Goal: Task Accomplishment & Management: Manage account settings

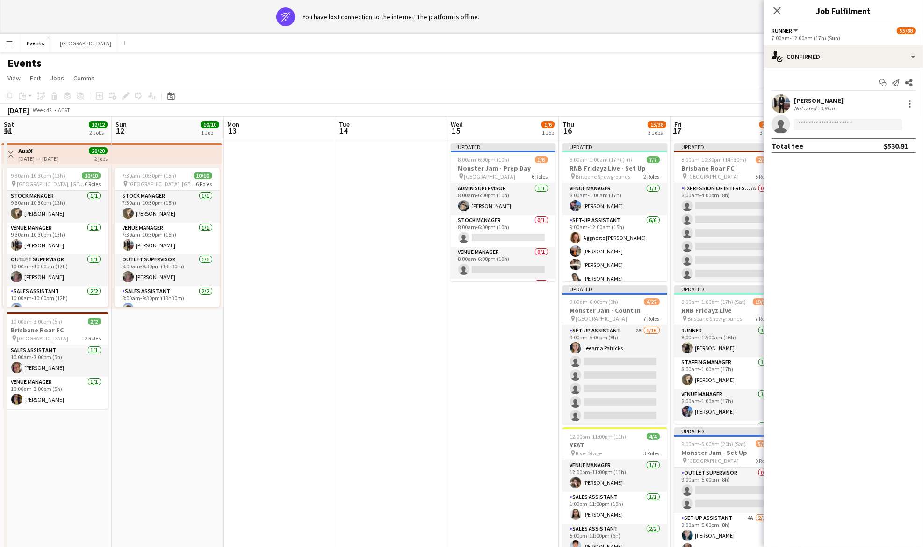
scroll to position [0, 306]
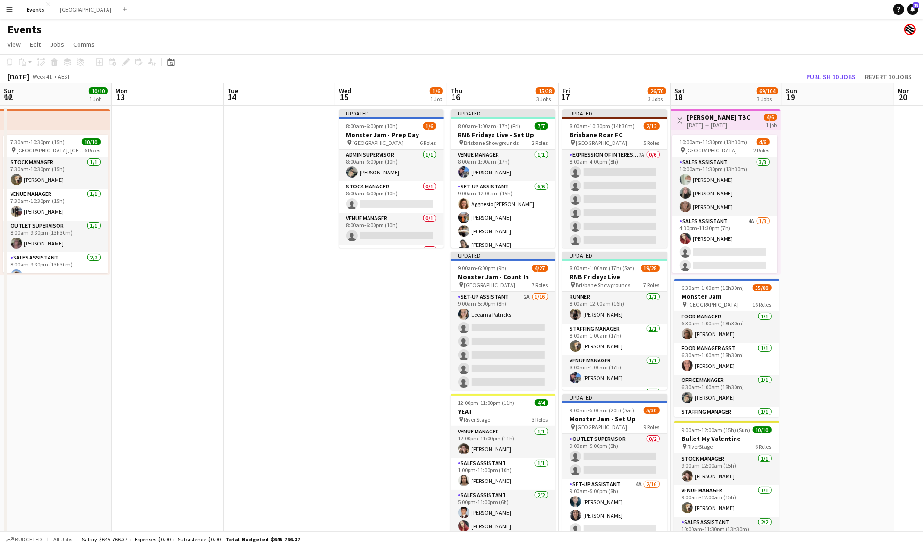
drag, startPoint x: 774, startPoint y: 322, endPoint x: 218, endPoint y: 334, distance: 555.5
click at [204, 336] on app-calendar-viewport "Thu 9 3/3 1 Job Fri 10 6/6 1 Job Sat 11 12/12 2 Jobs Sun 12 10/10 1 Job Mon 13 …" at bounding box center [461, 330] width 923 height 495
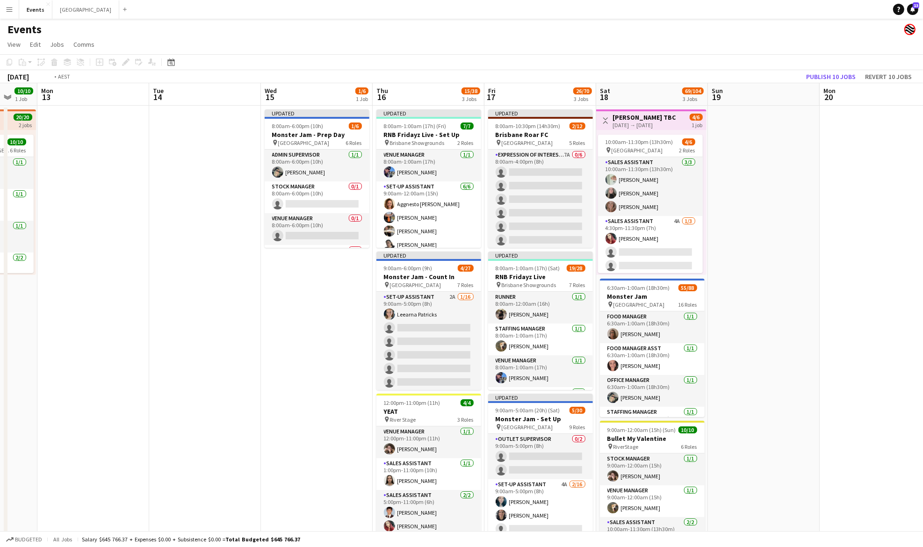
scroll to position [0, 253]
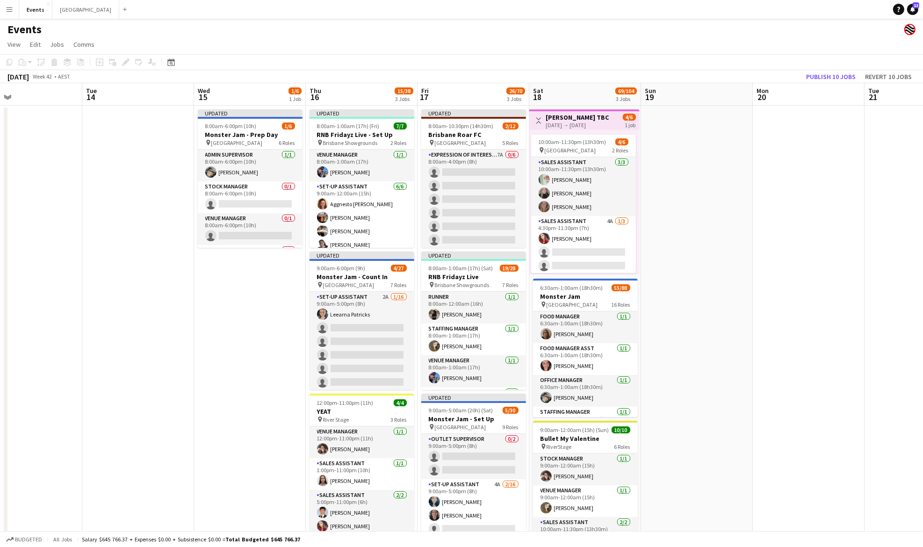
drag, startPoint x: 376, startPoint y: 334, endPoint x: 247, endPoint y: 329, distance: 129.6
click at [247, 329] on app-calendar-viewport "Sat 11 12/12 2 Jobs Sun 12 10/10 1 Job Mon 13 Tue 14 Wed 15 1/6 1 Job Thu 16 15…" at bounding box center [461, 330] width 923 height 495
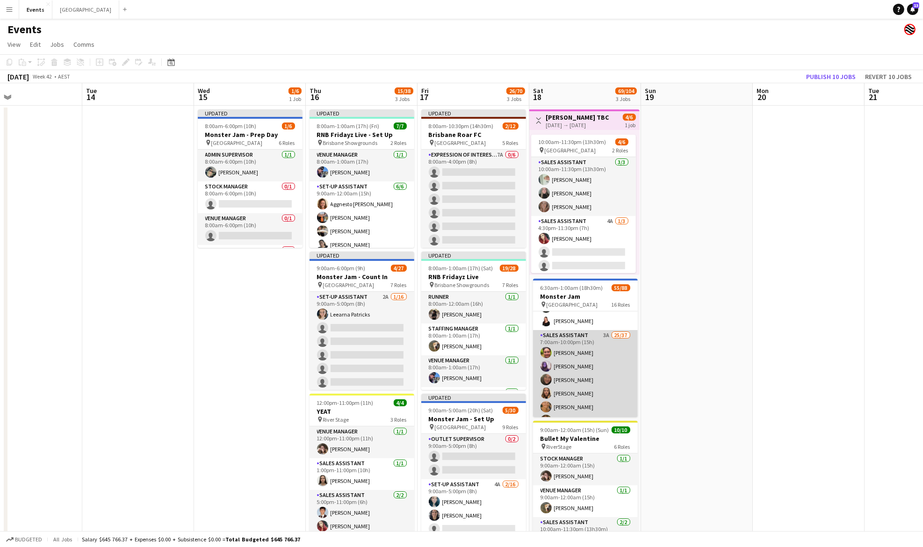
drag, startPoint x: 588, startPoint y: 347, endPoint x: 592, endPoint y: 342, distance: 6.4
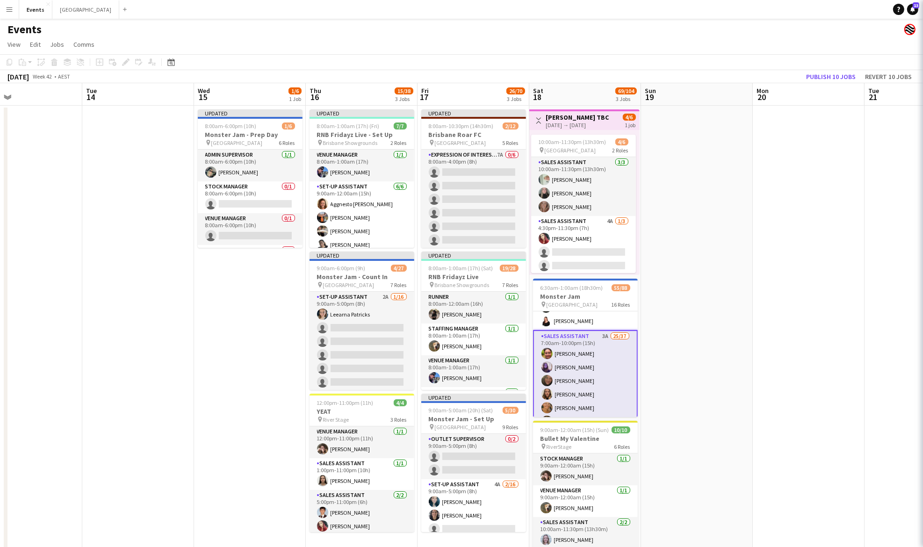
scroll to position [0, 252]
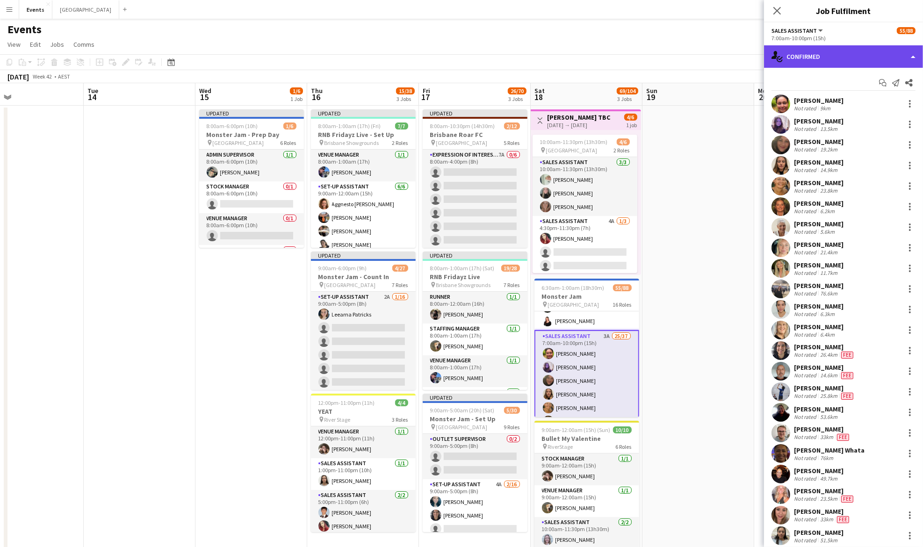
click at [847, 55] on div "single-neutral-actions-check-2 Confirmed" at bounding box center [843, 56] width 159 height 22
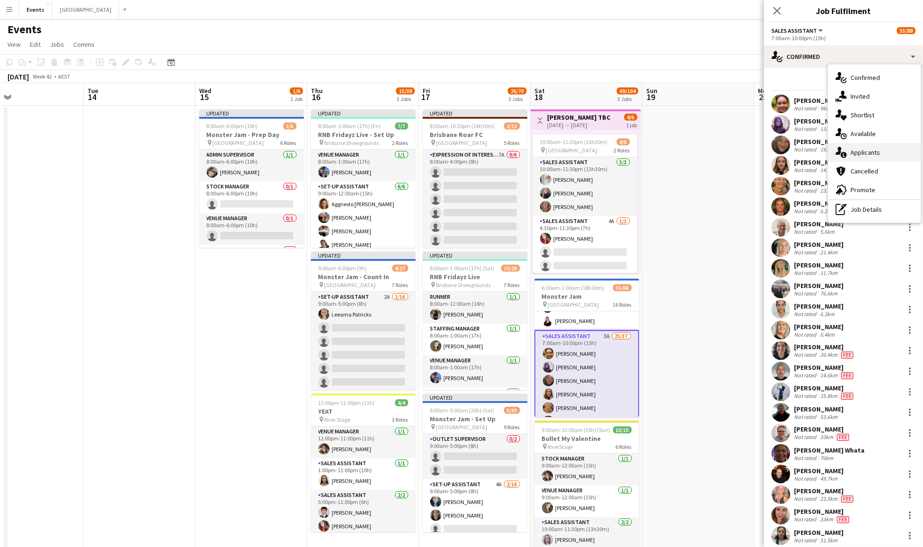
click at [873, 155] on span "Applicants" at bounding box center [864, 152] width 29 height 8
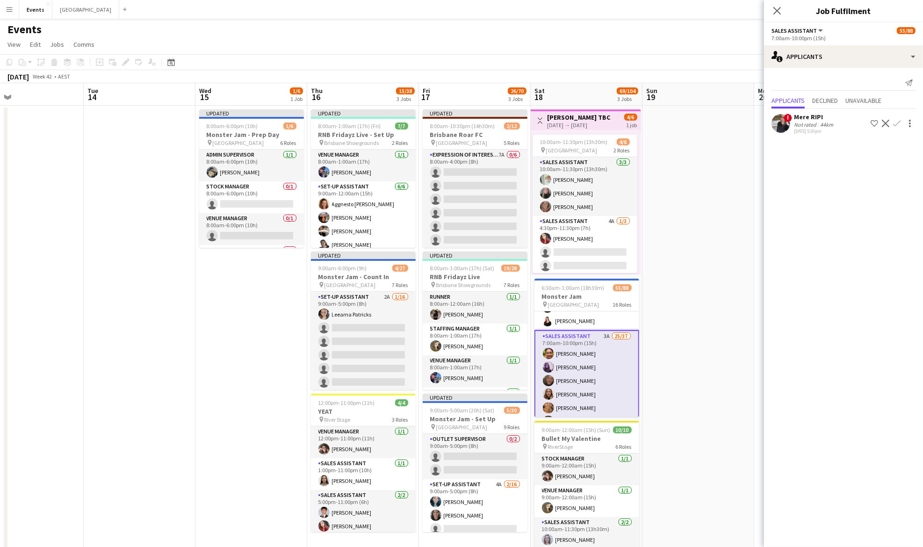
scroll to position [187, 0]
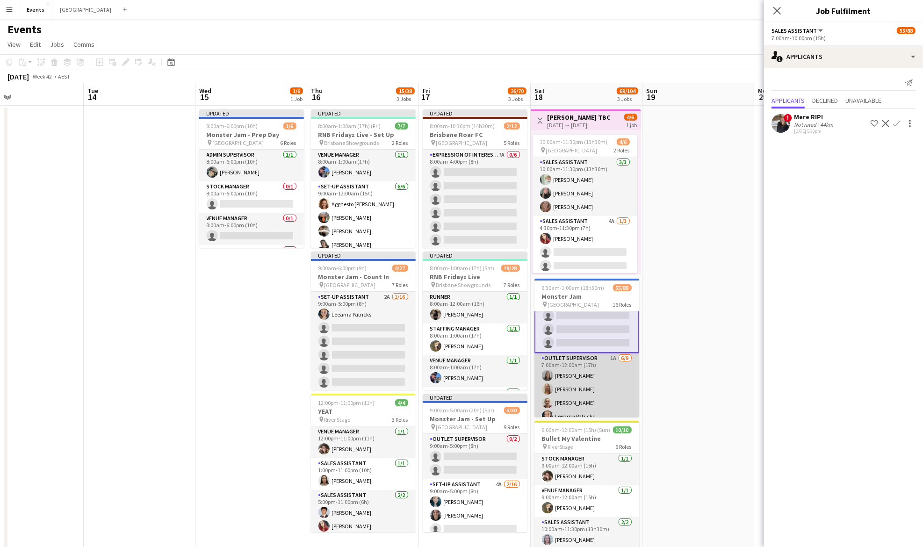
click at [597, 359] on app-card-role "Outlet Supervisor 1A [DATE] 7:00am-12:00am (17h) [PERSON_NAME] [PERSON_NAME] [P…" at bounding box center [586, 423] width 105 height 140
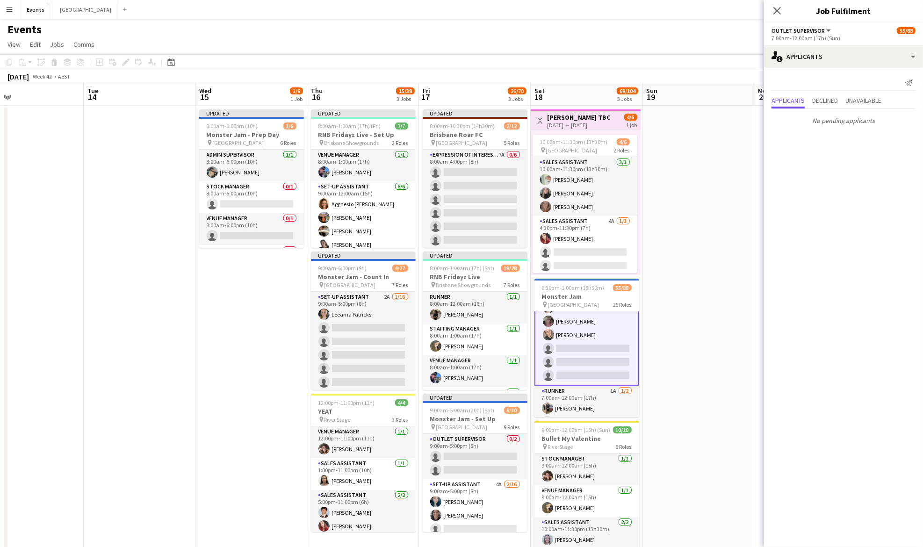
scroll to position [871, 0]
click at [574, 376] on app-card-role "Runner 1A [DATE] 7:00am-12:00am (17h) [PERSON_NAME] single-neutral-actions" at bounding box center [586, 392] width 105 height 45
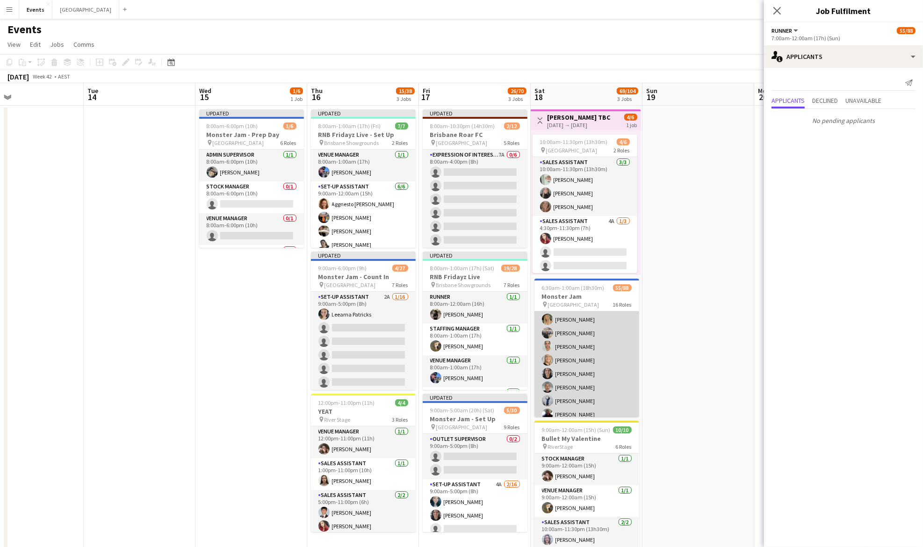
scroll to position [372, 0]
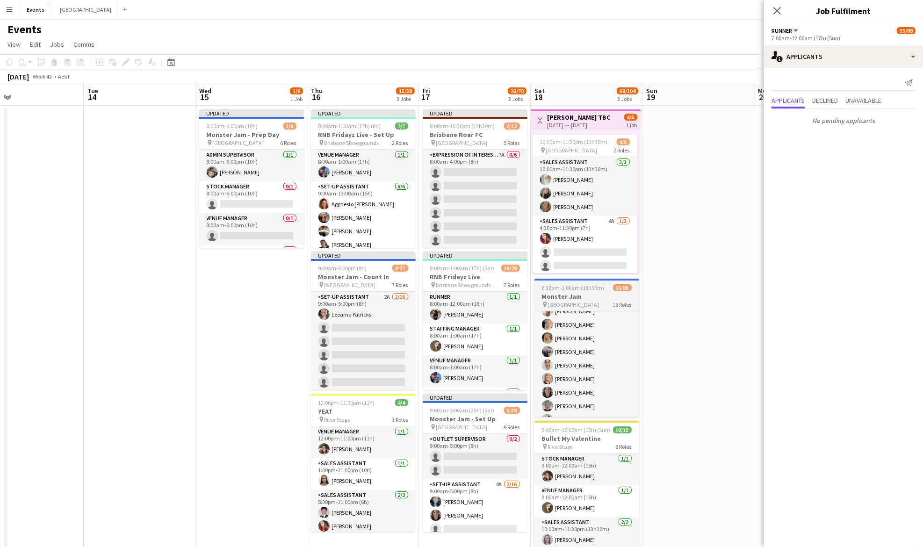
click at [564, 288] on span "6:30am-1:00am (18h30m) (Sun)" at bounding box center [577, 287] width 71 height 7
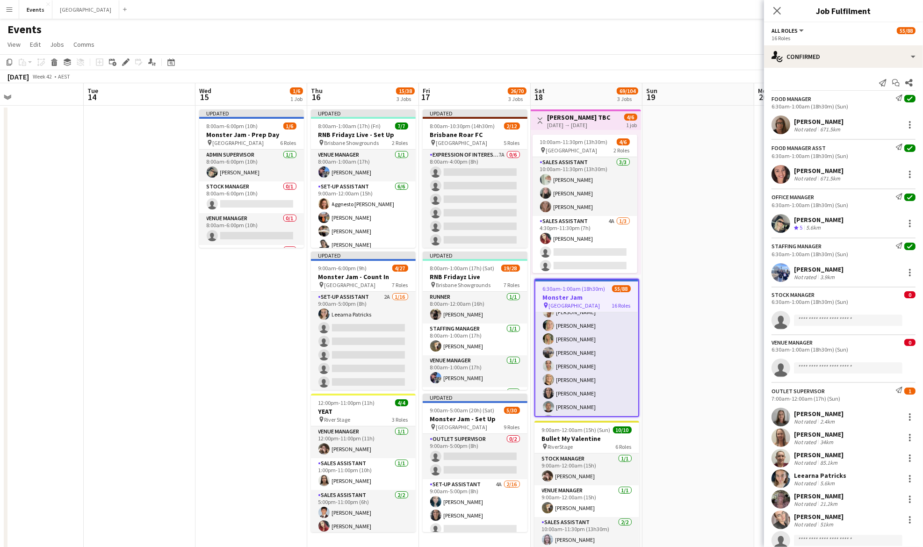
scroll to position [124, 0]
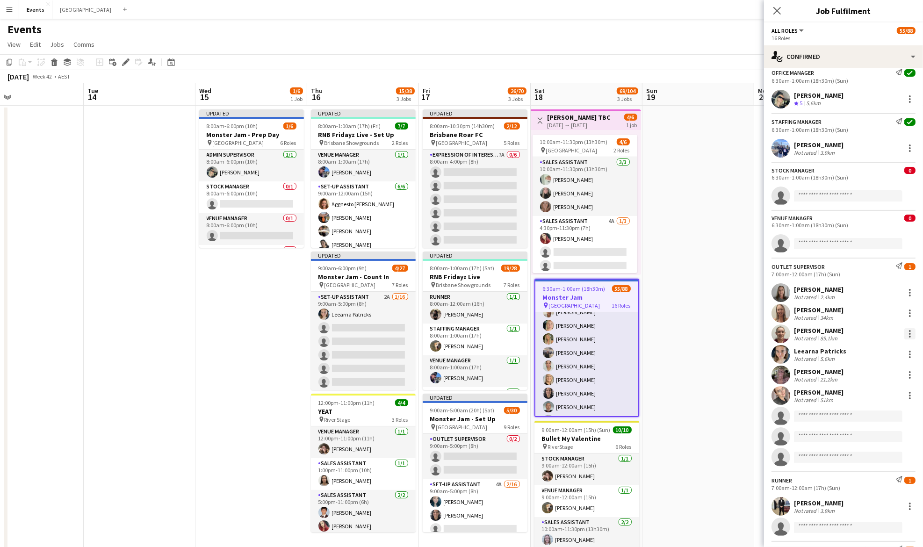
click at [905, 335] on div at bounding box center [909, 333] width 11 height 11
click at [875, 444] on span "Remove" at bounding box center [870, 441] width 58 height 8
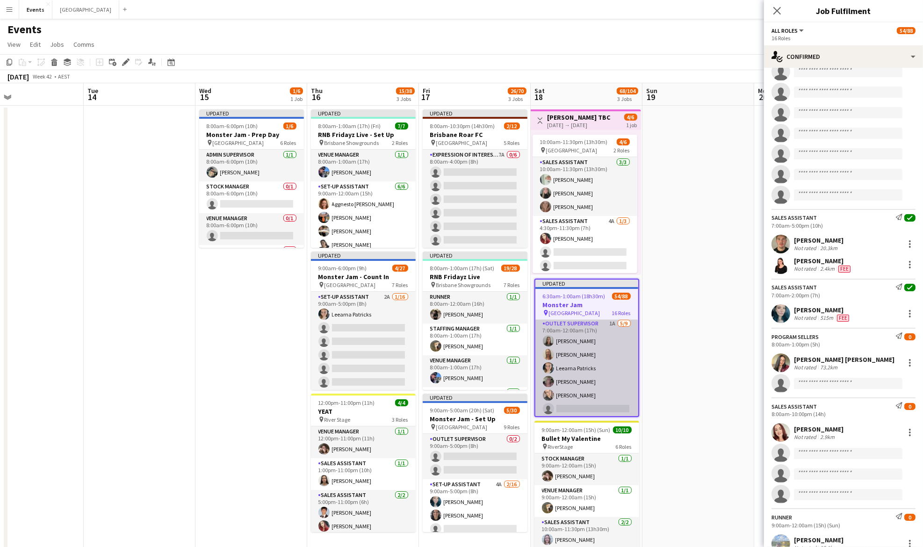
scroll to position [808, 0]
click at [597, 337] on app-card-role "Outlet Supervisor 1A [DATE] 7:00am-12:00am (17h) [PERSON_NAME] [PERSON_NAME] Le…" at bounding box center [586, 369] width 103 height 140
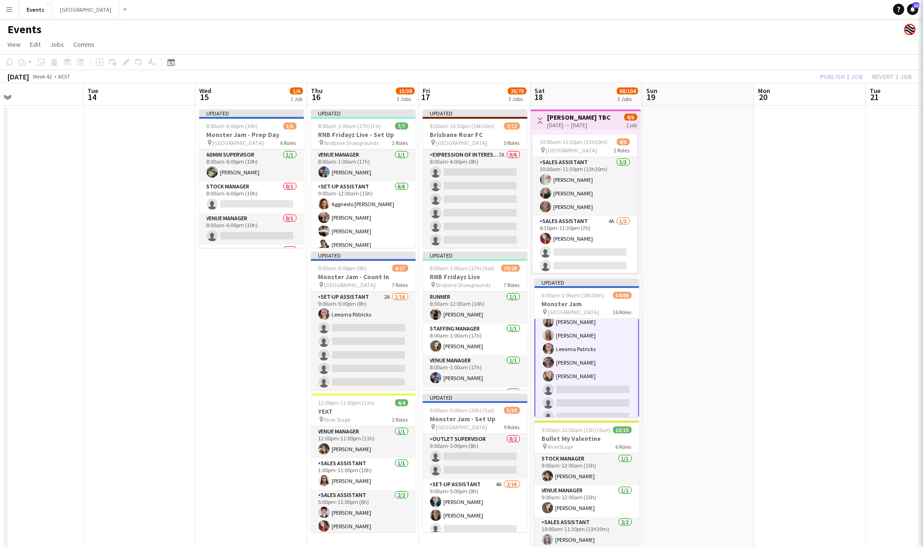
scroll to position [809, 0]
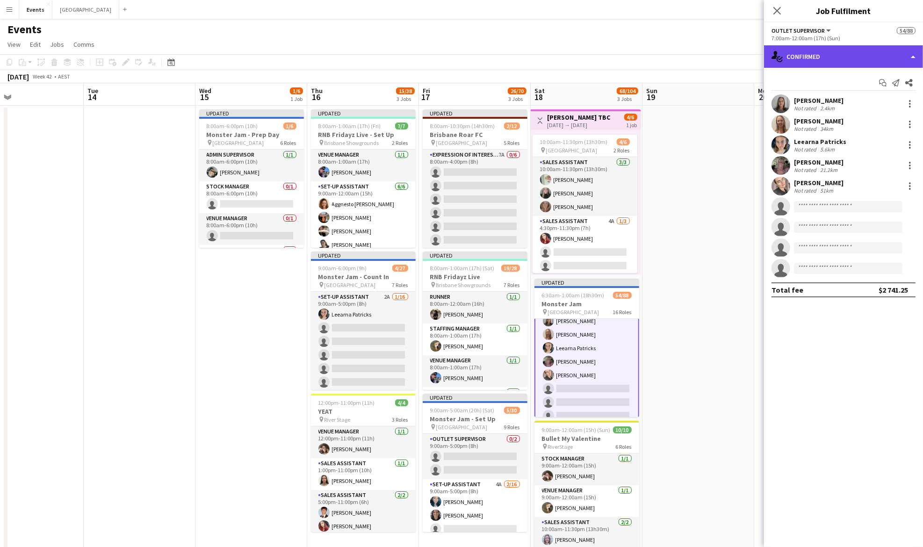
click at [860, 59] on div "single-neutral-actions-check-2 Confirmed" at bounding box center [843, 56] width 159 height 22
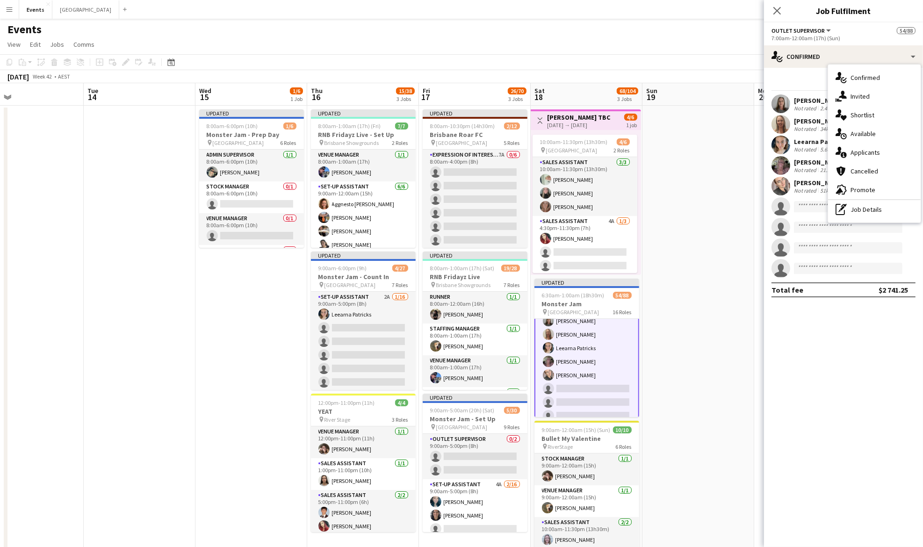
click at [868, 147] on div "single-neutral-actions-information Applicants" at bounding box center [874, 152] width 93 height 19
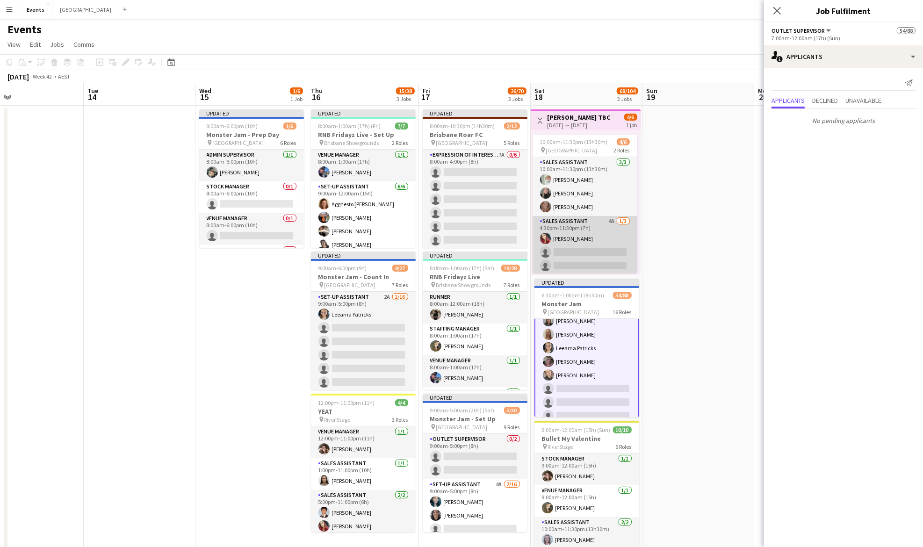
click at [558, 228] on app-card-role "Sales Assistant 4A [DATE] 4:30pm-11:30pm (7h) [PERSON_NAME] single-neutral-acti…" at bounding box center [584, 245] width 105 height 59
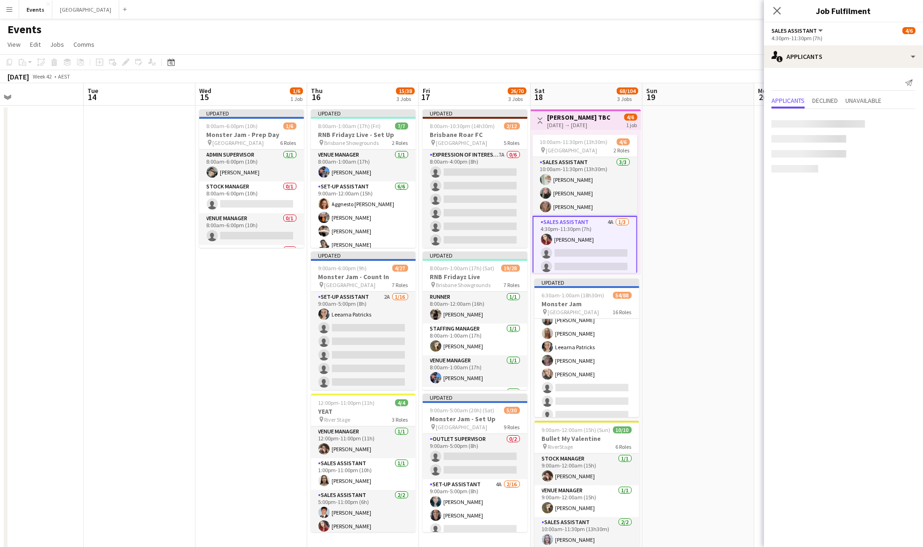
scroll to position [808, 0]
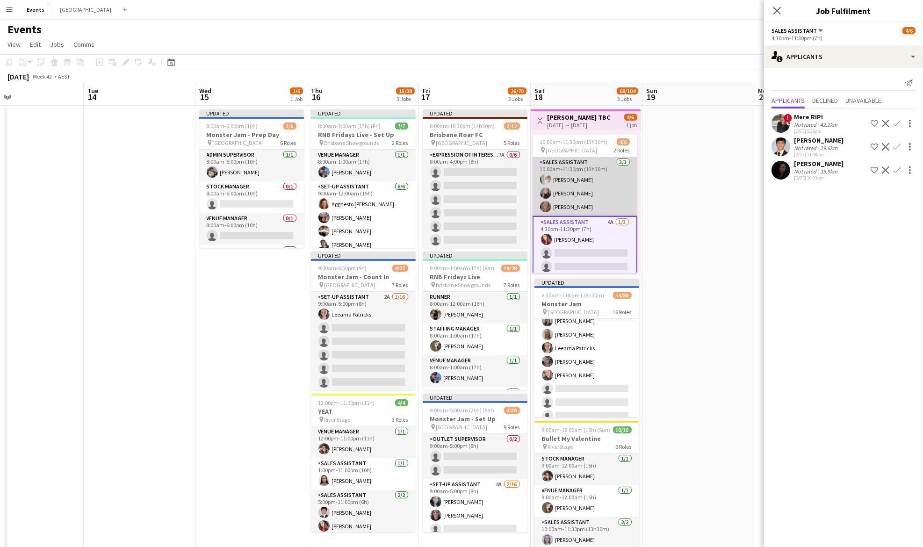
click at [583, 187] on app-card-role "Sales Assistant [DATE] 10:00am-11:30pm (13h30m) [PERSON_NAME] [PERSON_NAME] [PE…" at bounding box center [584, 186] width 105 height 59
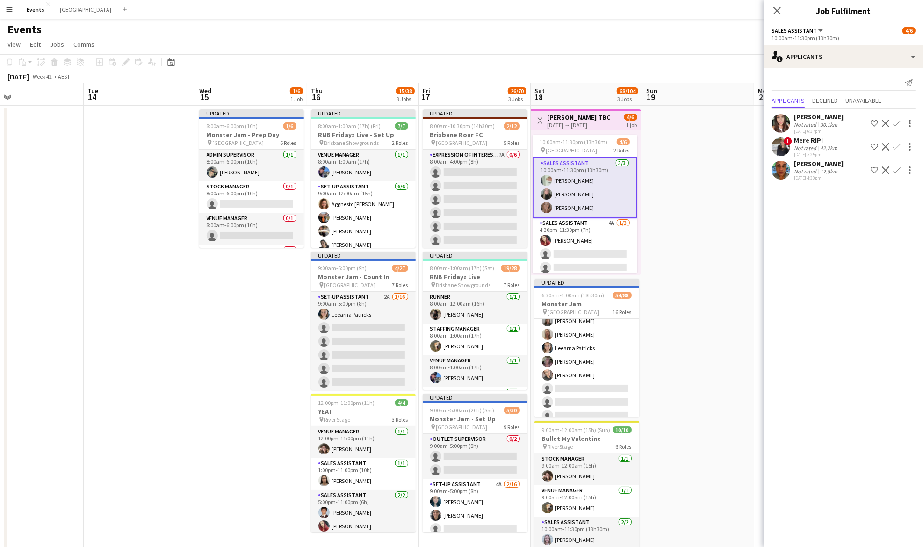
click at [782, 169] on app-user-avatar at bounding box center [780, 170] width 19 height 19
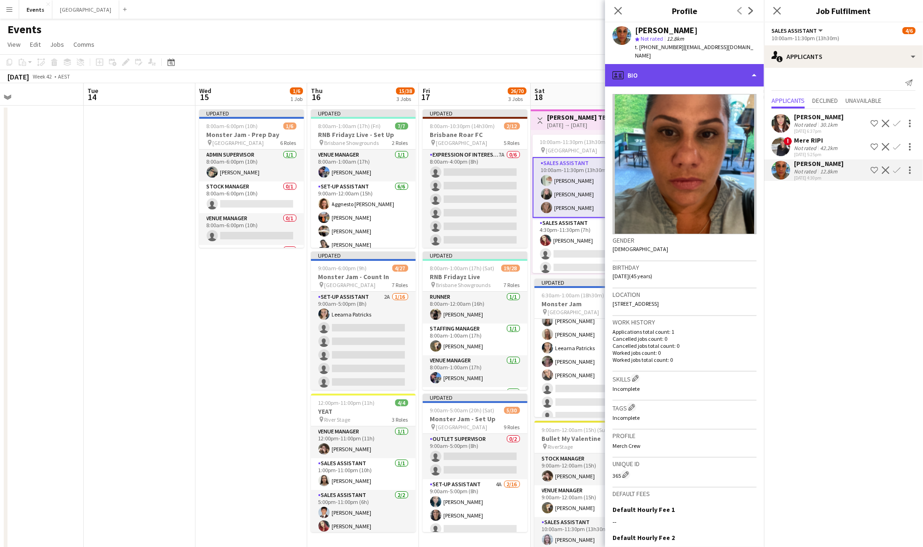
click at [714, 70] on div "profile Bio" at bounding box center [684, 75] width 159 height 22
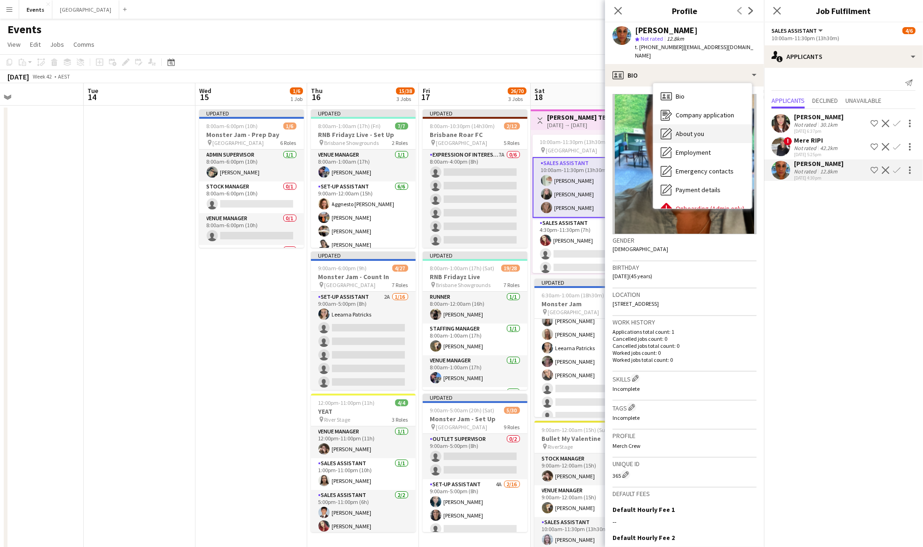
click at [703, 129] on span "About you" at bounding box center [690, 133] width 29 height 8
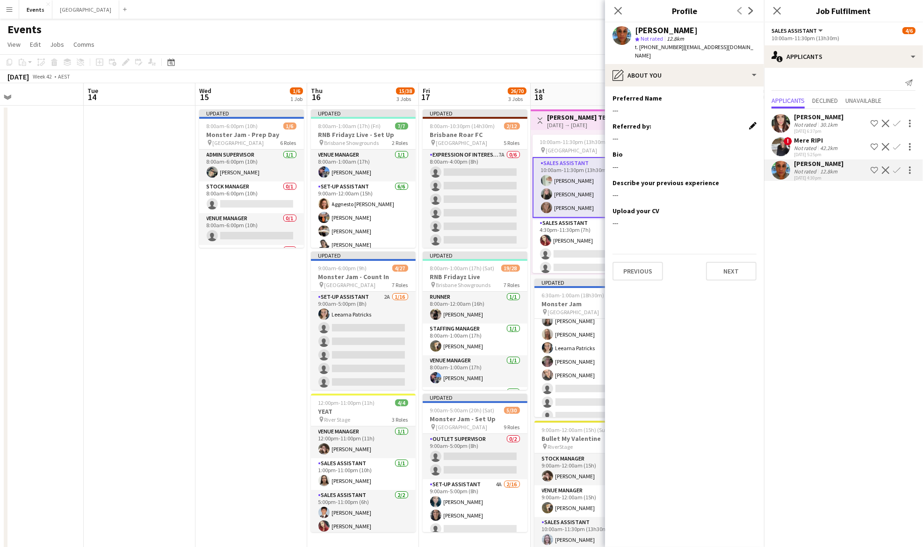
click at [752, 122] on app-icon "Edit this field" at bounding box center [752, 125] width 7 height 7
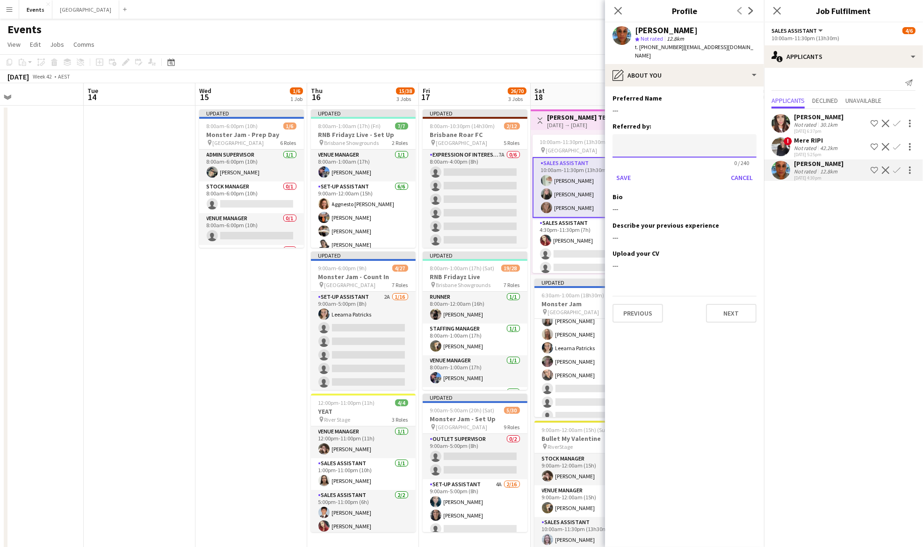
click at [682, 135] on input at bounding box center [684, 145] width 144 height 23
type input "**********"
click at [620, 172] on button "Save" at bounding box center [623, 177] width 22 height 15
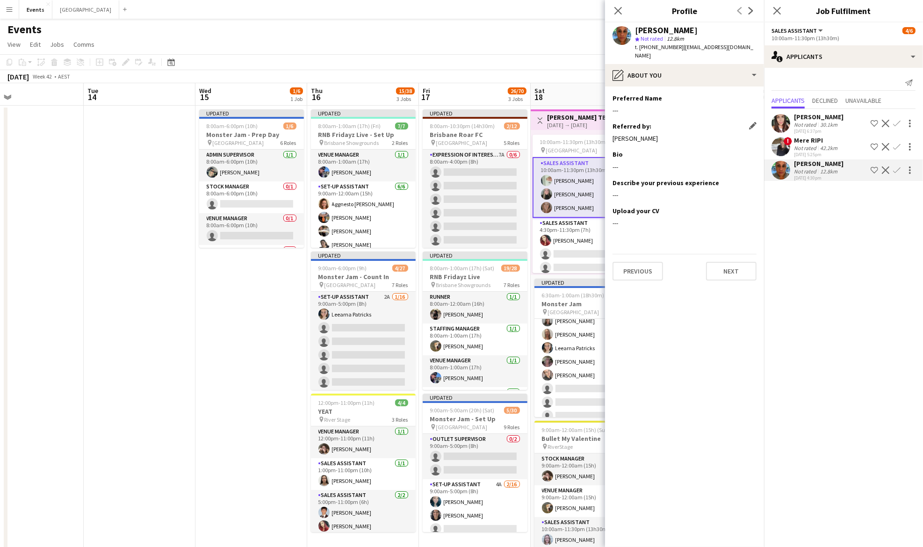
click at [253, 325] on app-date-cell "Updated 8:00am-6:00pm (10h) 1/6 Monster Jam - Prep Day pin Cbus Super Stadium 6…" at bounding box center [251, 342] width 112 height 472
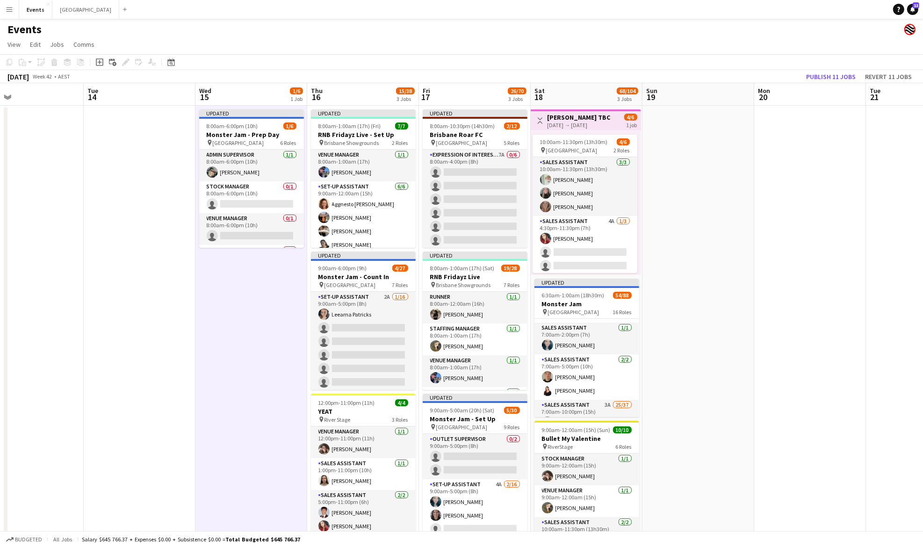
scroll to position [249, 0]
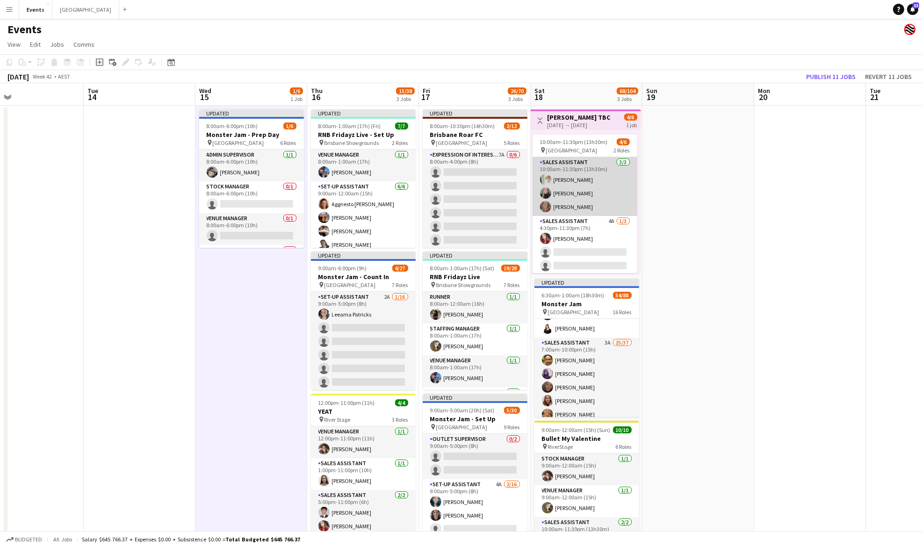
click at [562, 190] on app-card-role "Sales Assistant [DATE] 10:00am-11:30pm (13h30m) [PERSON_NAME] [PERSON_NAME] [PE…" at bounding box center [584, 186] width 105 height 59
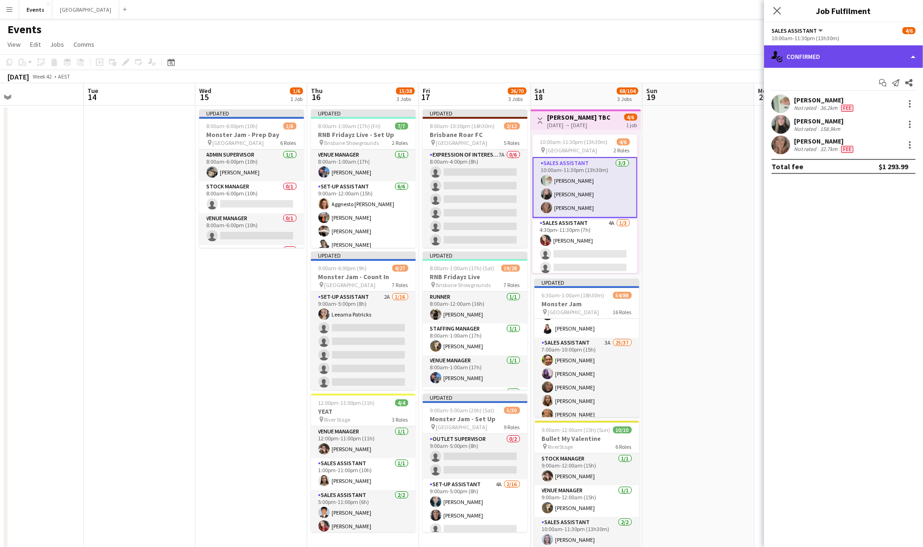
click at [805, 58] on div "single-neutral-actions-check-2 Confirmed" at bounding box center [843, 56] width 159 height 22
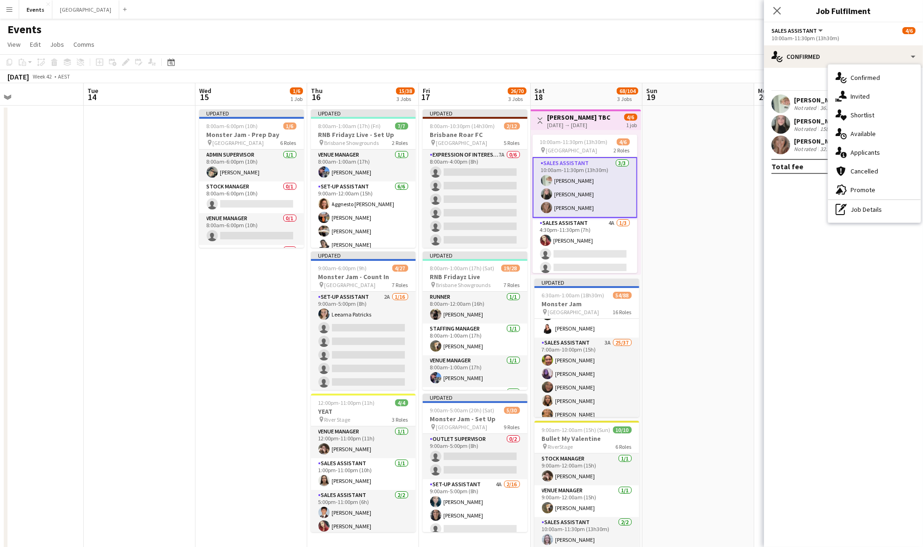
click at [611, 176] on app-card-role "Sales Assistant [DATE] 10:00am-11:30pm (13h30m) [PERSON_NAME] [PERSON_NAME] [PE…" at bounding box center [584, 187] width 105 height 61
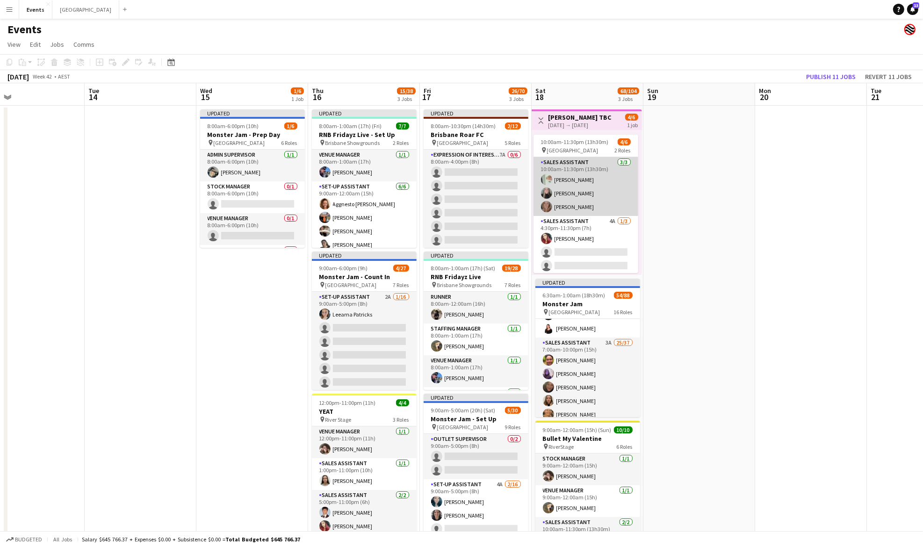
click at [592, 179] on app-card-role "Sales Assistant [DATE] 10:00am-11:30pm (13h30m) [PERSON_NAME] [PERSON_NAME] [PE…" at bounding box center [585, 186] width 105 height 59
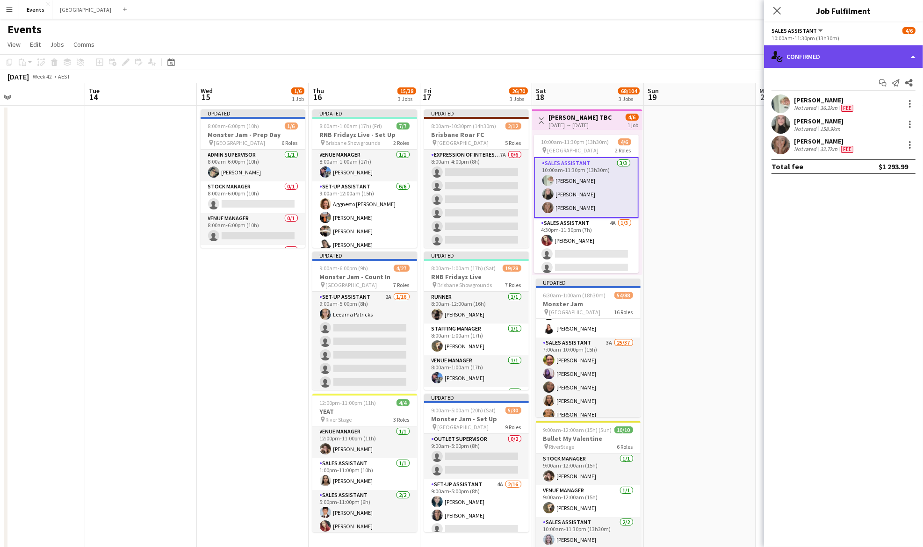
click at [847, 54] on div "single-neutral-actions-check-2 Confirmed" at bounding box center [843, 56] width 159 height 22
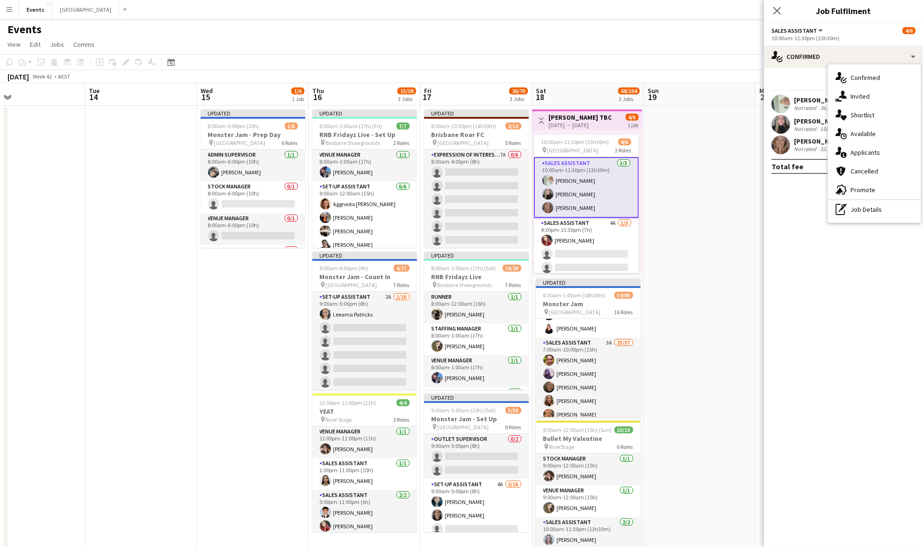
drag, startPoint x: 857, startPoint y: 212, endPoint x: 852, endPoint y: 210, distance: 5.9
click at [858, 211] on div "pen-write Job Details" at bounding box center [874, 209] width 93 height 19
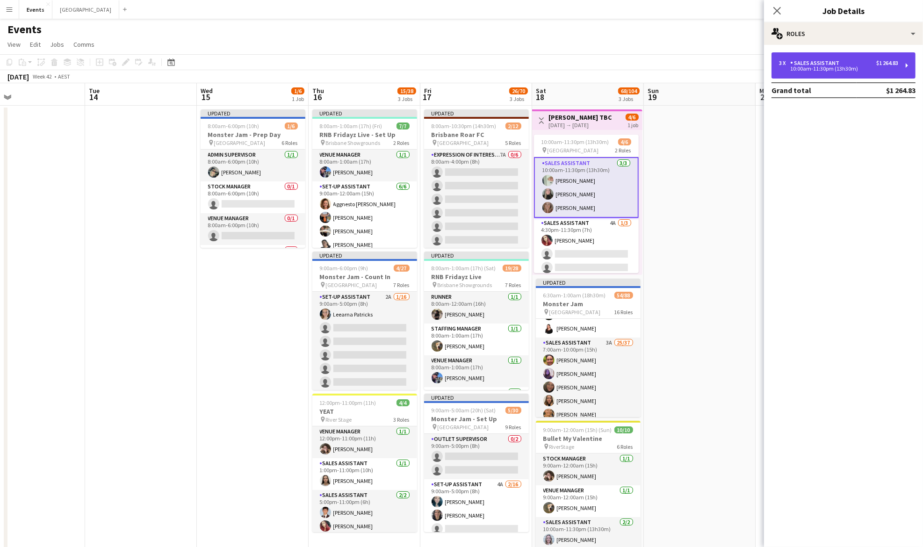
click at [841, 62] on div "3 x Sales Assistant $1 264.83" at bounding box center [838, 63] width 119 height 7
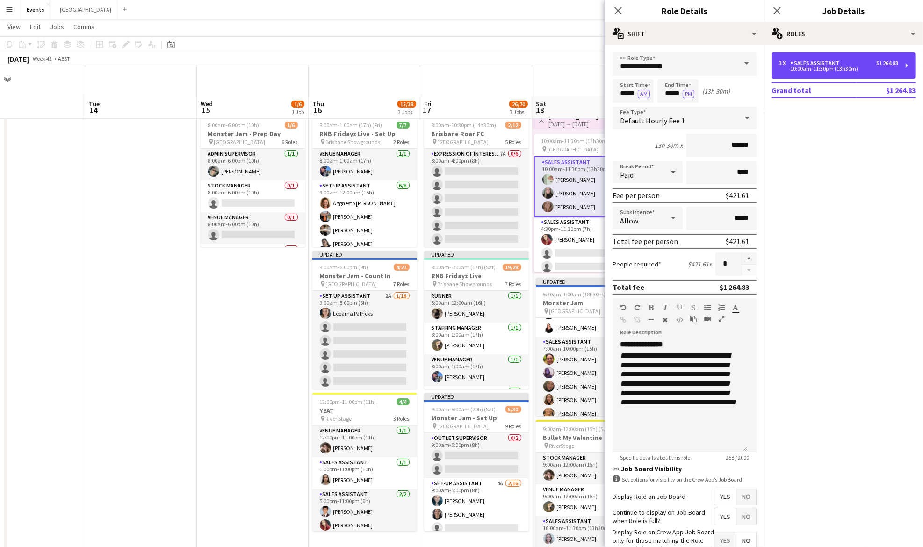
scroll to position [46, 0]
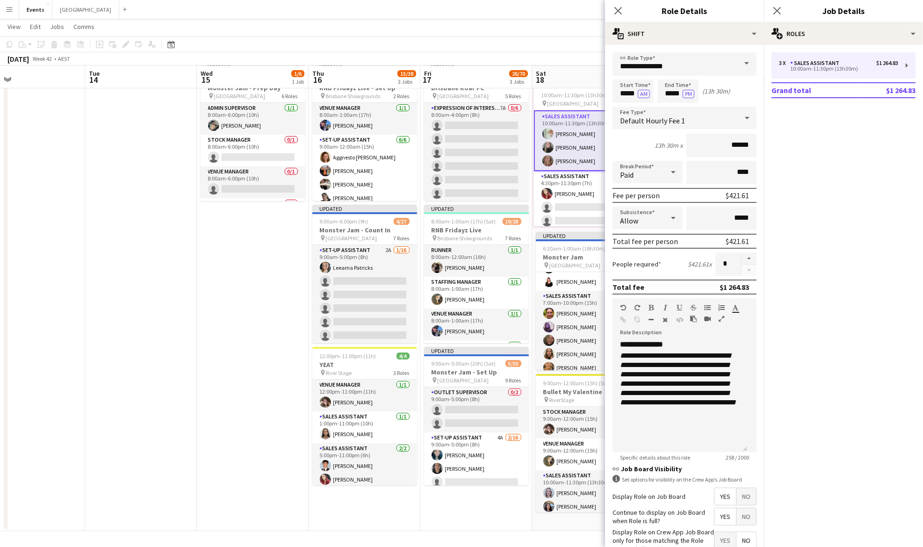
click at [738, 513] on span "No" at bounding box center [746, 516] width 20 height 17
click at [302, 366] on app-date-cell "Updated 8:00am-6:00pm (10h) 1/6 Monster Jam - Prep Day pin Cbus Super Stadium 6…" at bounding box center [253, 295] width 112 height 472
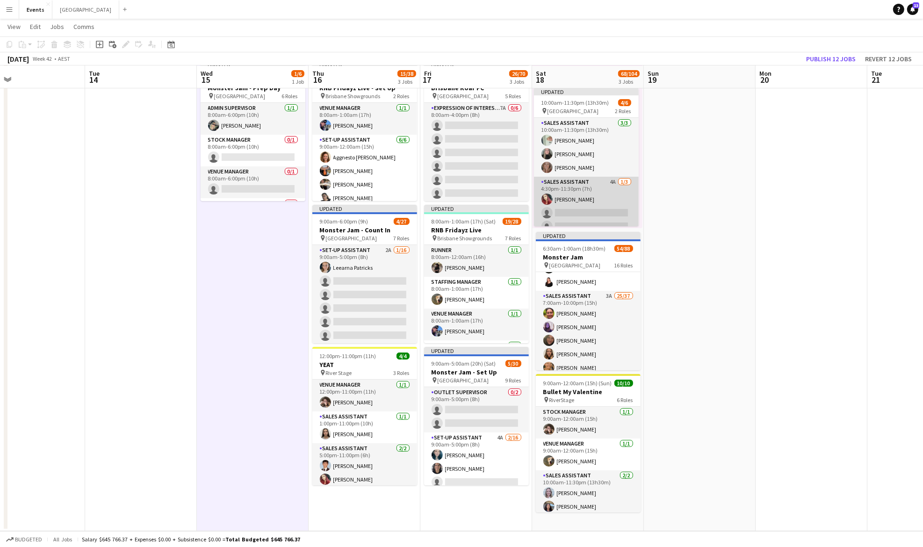
click at [616, 199] on app-card-role "Sales Assistant 4A [DATE] 4:30pm-11:30pm (7h) [PERSON_NAME] single-neutral-acti…" at bounding box center [586, 206] width 105 height 59
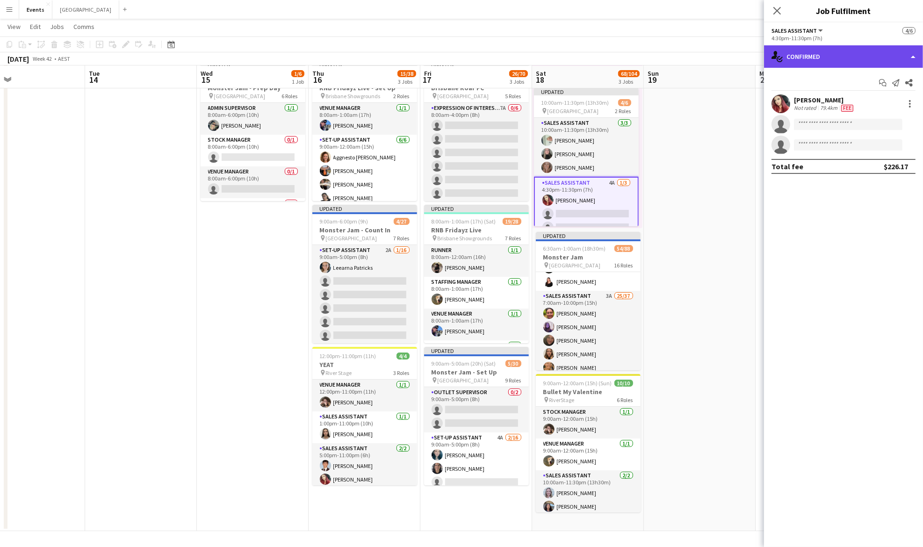
click at [813, 54] on div "single-neutral-actions-check-2 Confirmed" at bounding box center [843, 56] width 159 height 22
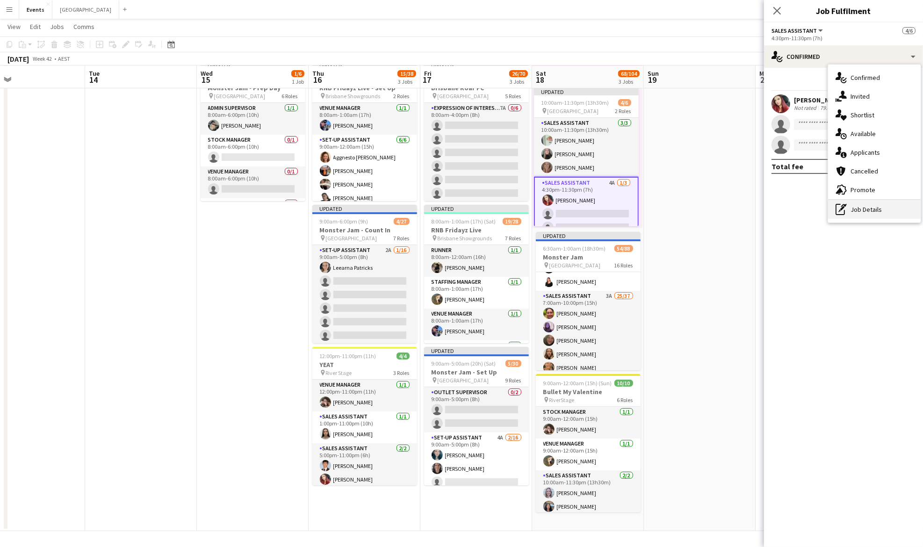
click at [864, 212] on div "pen-write Job Details" at bounding box center [874, 209] width 93 height 19
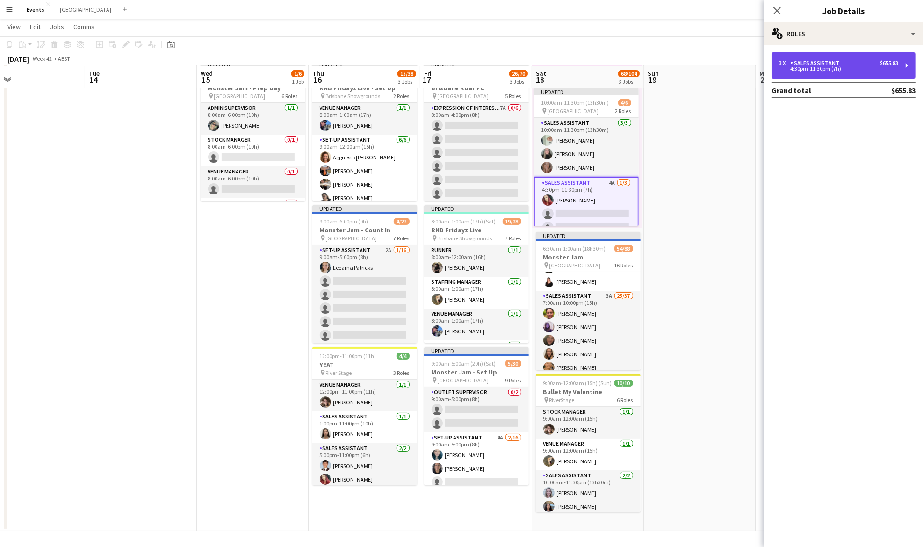
click at [820, 72] on div "3 x Sales Assistant $655.83 4:30pm-11:30pm (7h)" at bounding box center [843, 65] width 144 height 26
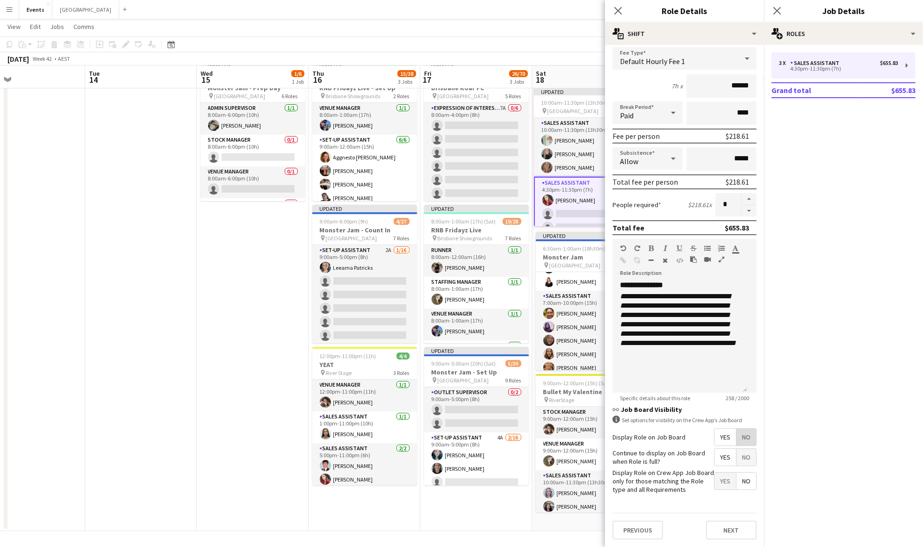
click at [737, 429] on span "No" at bounding box center [746, 437] width 20 height 17
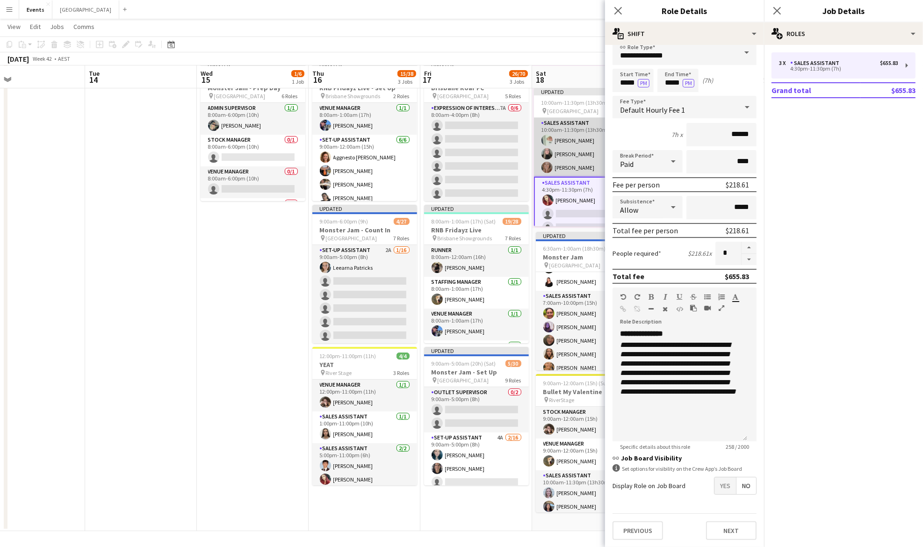
click at [578, 153] on app-card-role "Sales Assistant [DATE] 10:00am-11:30pm (13h30m) [PERSON_NAME] [PERSON_NAME] [PE…" at bounding box center [586, 147] width 105 height 59
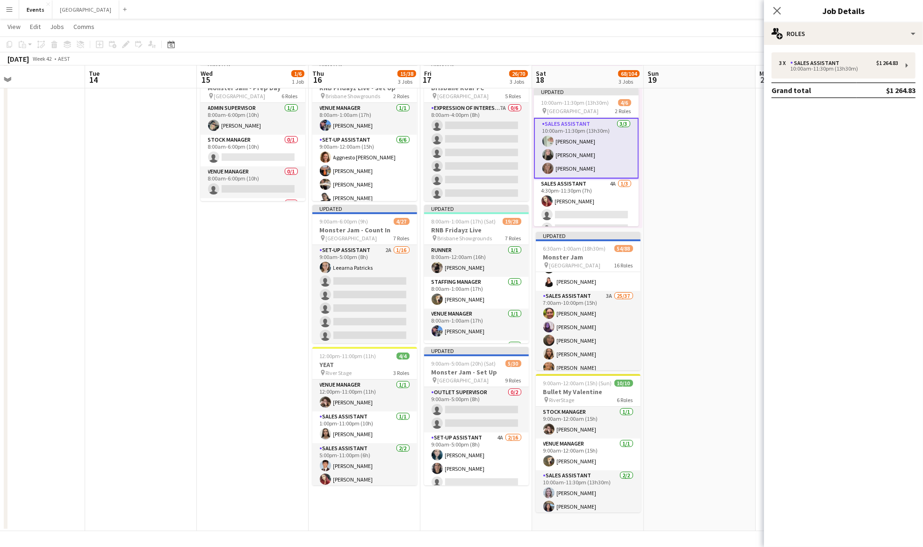
click at [660, 215] on app-date-cell at bounding box center [700, 295] width 112 height 472
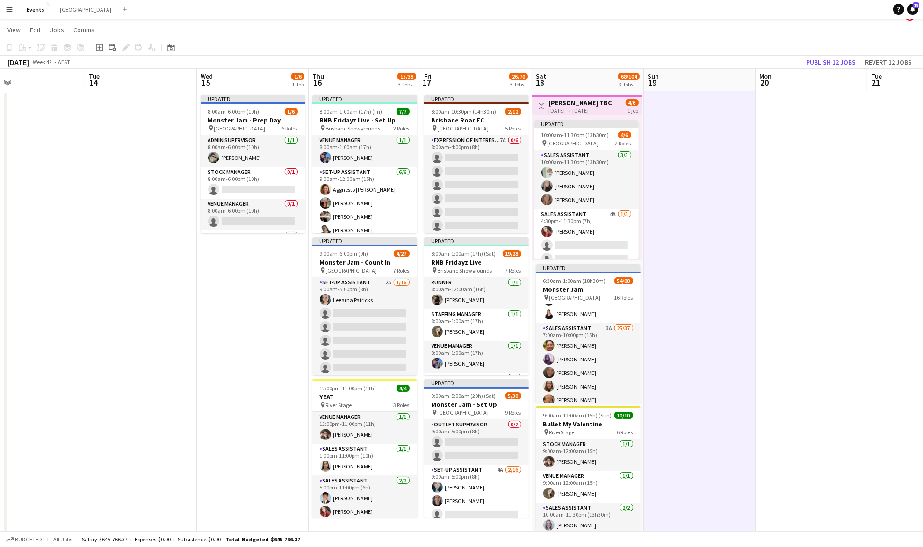
scroll to position [0, 0]
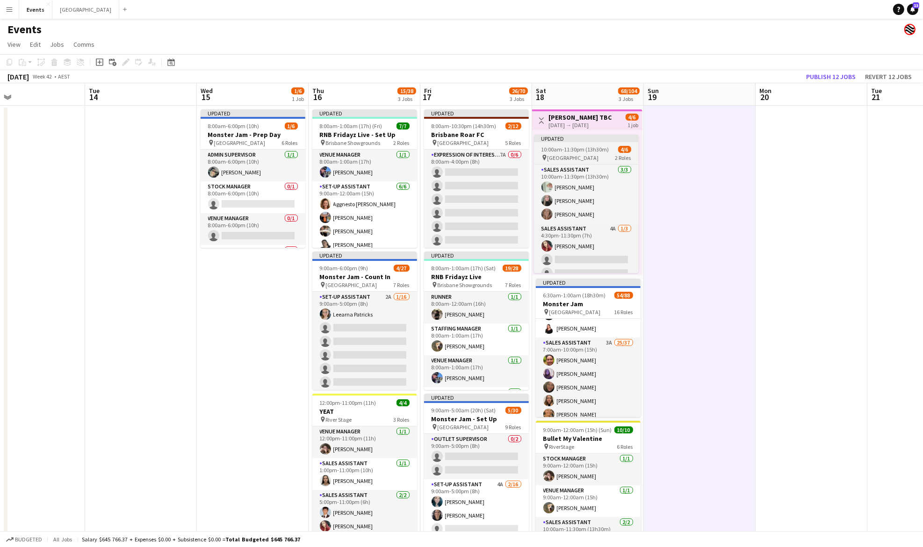
click at [602, 146] on span "10:00am-11:30pm (13h30m)" at bounding box center [575, 149] width 68 height 7
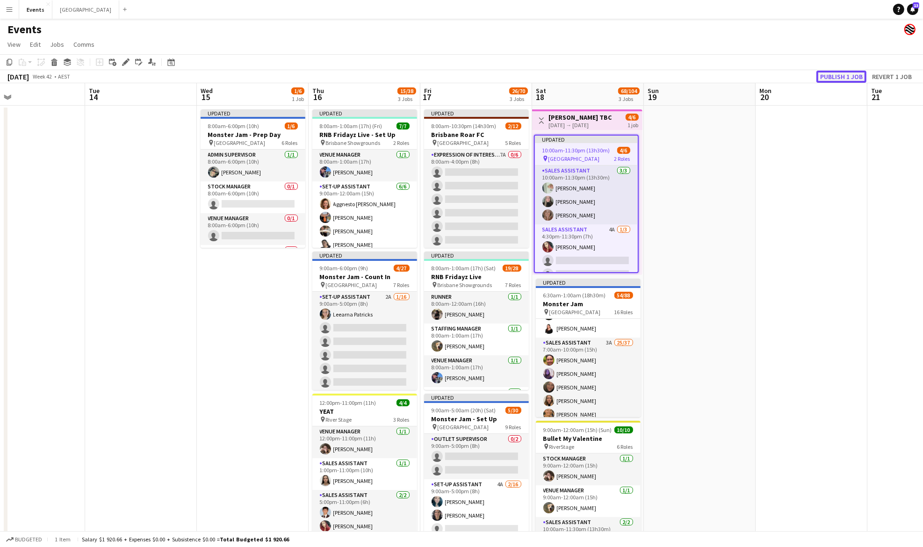
click at [844, 71] on button "Publish 1 job" at bounding box center [841, 77] width 50 height 12
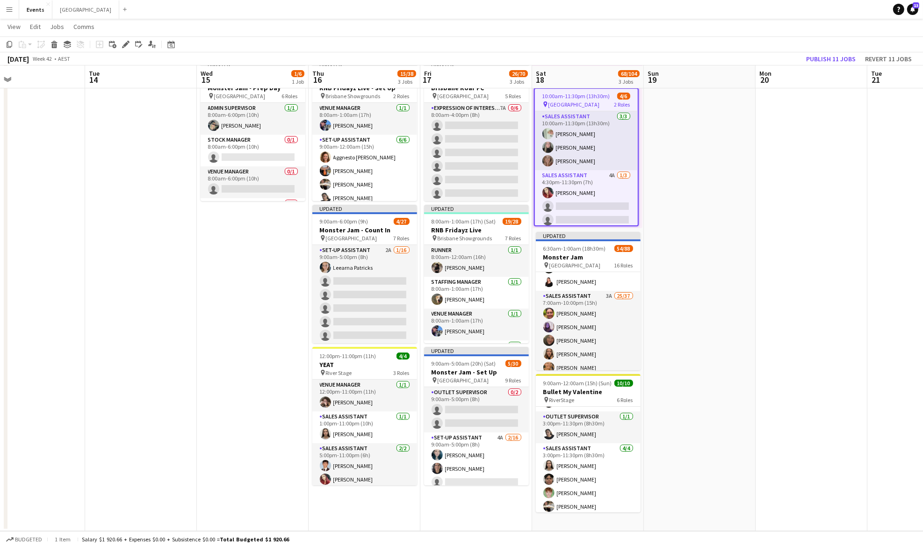
scroll to position [142, 0]
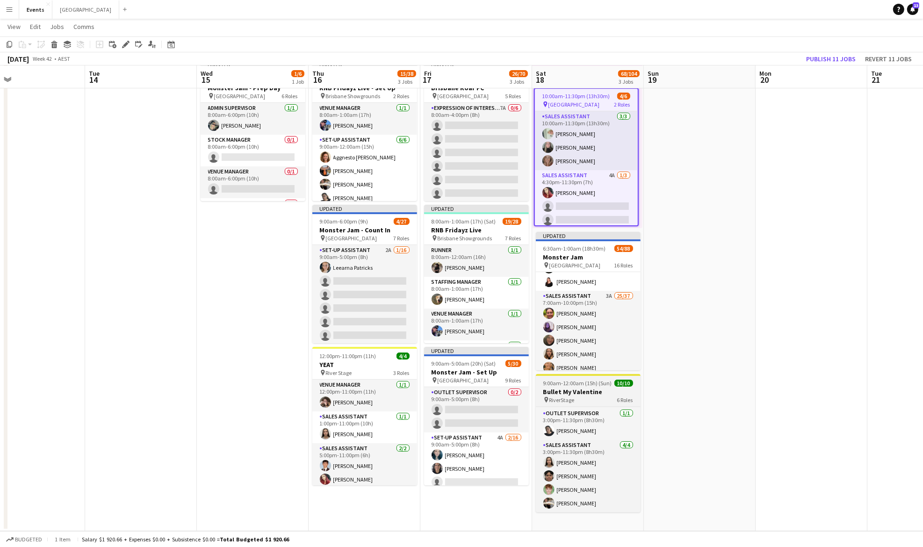
click at [590, 391] on h3 "Bullet My Valentine" at bounding box center [588, 392] width 105 height 8
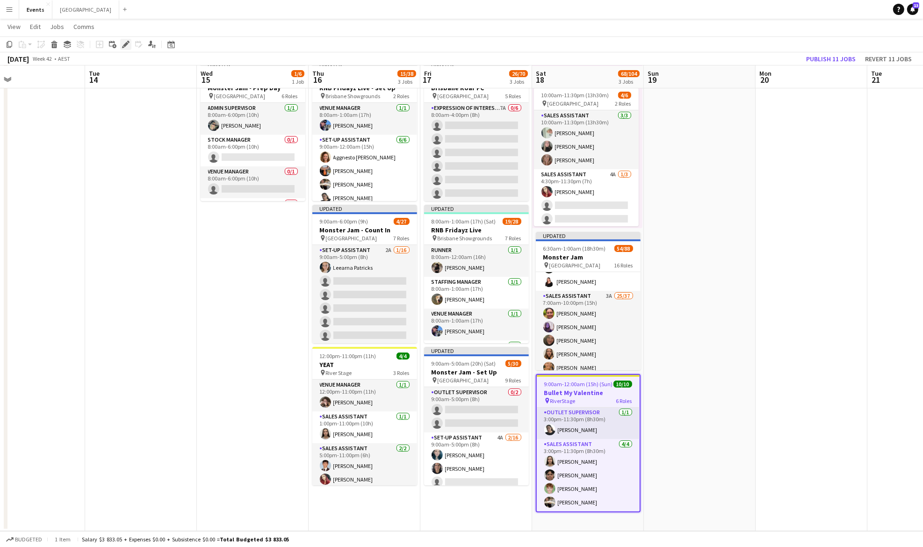
click at [124, 46] on icon at bounding box center [125, 44] width 5 height 5
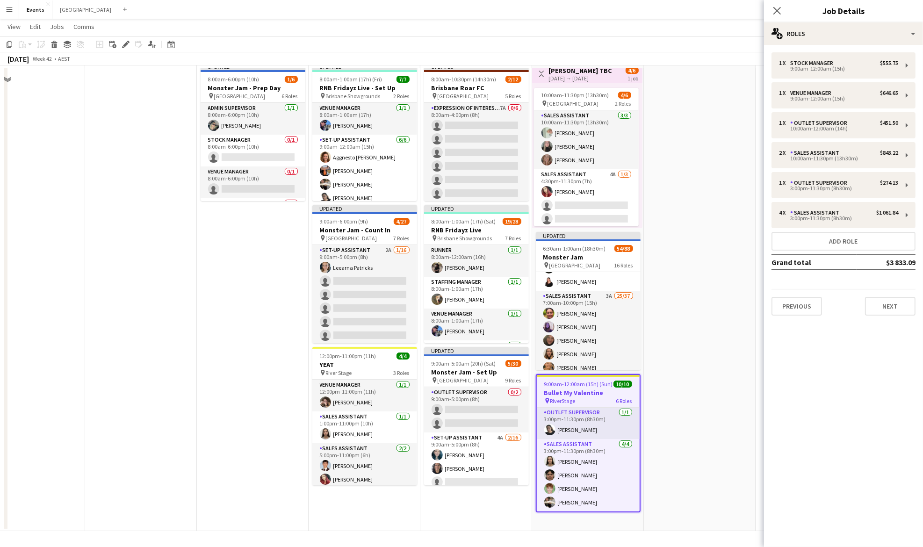
scroll to position [0, 0]
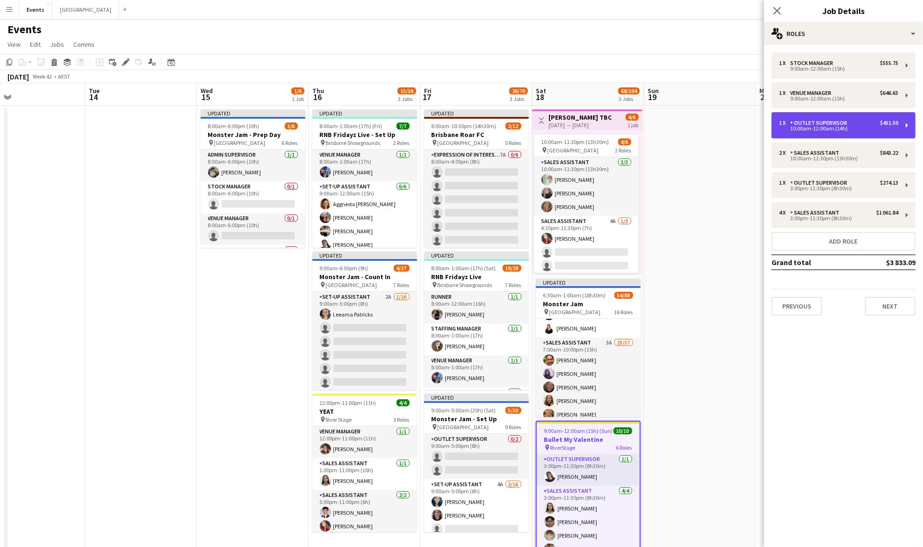
click at [864, 117] on div "1 x Outlet Supervisor $451.50 10:00am-12:00am (14h)" at bounding box center [843, 125] width 144 height 26
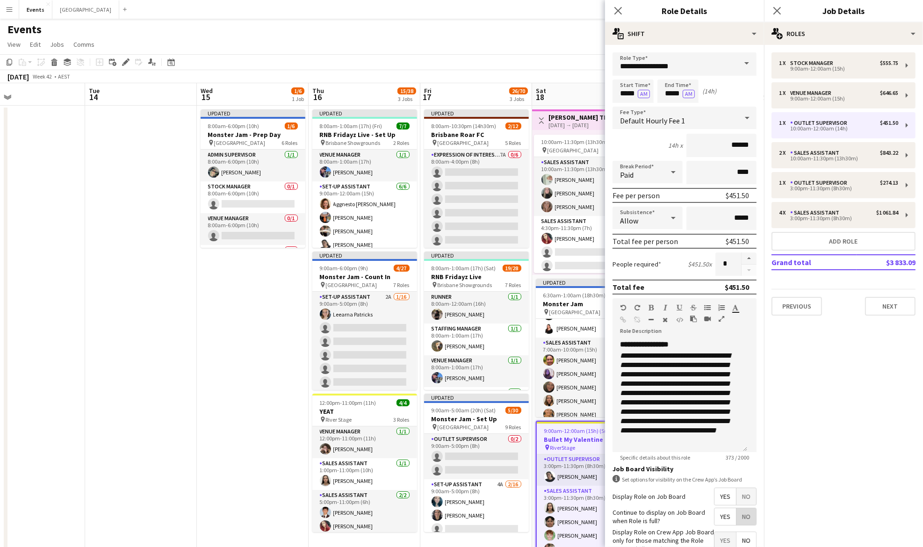
click at [737, 514] on span "No" at bounding box center [746, 516] width 20 height 17
click at [854, 161] on div "10:00am-11:30pm (13h30m)" at bounding box center [838, 158] width 119 height 5
type input "**********"
type input "*****"
type input "******"
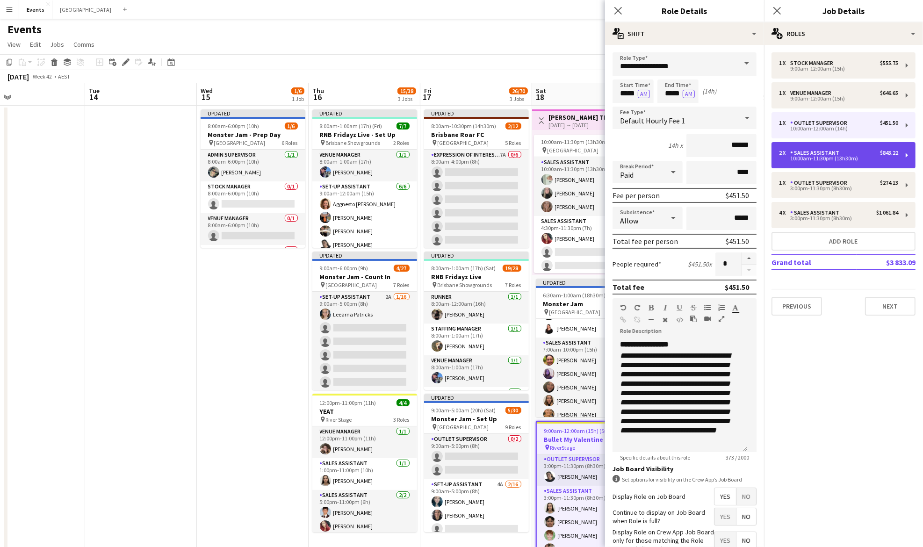
type input "***"
type input "*"
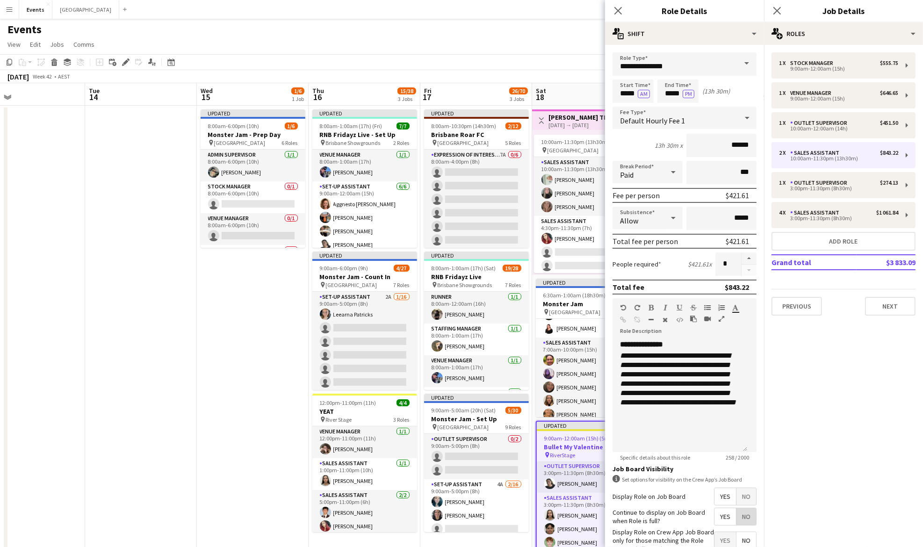
click at [744, 516] on span "No" at bounding box center [746, 516] width 20 height 17
click at [850, 194] on div "1 x Outlet Supervisor $274.13 3:00pm-11:30pm (8h30m)" at bounding box center [843, 185] width 144 height 26
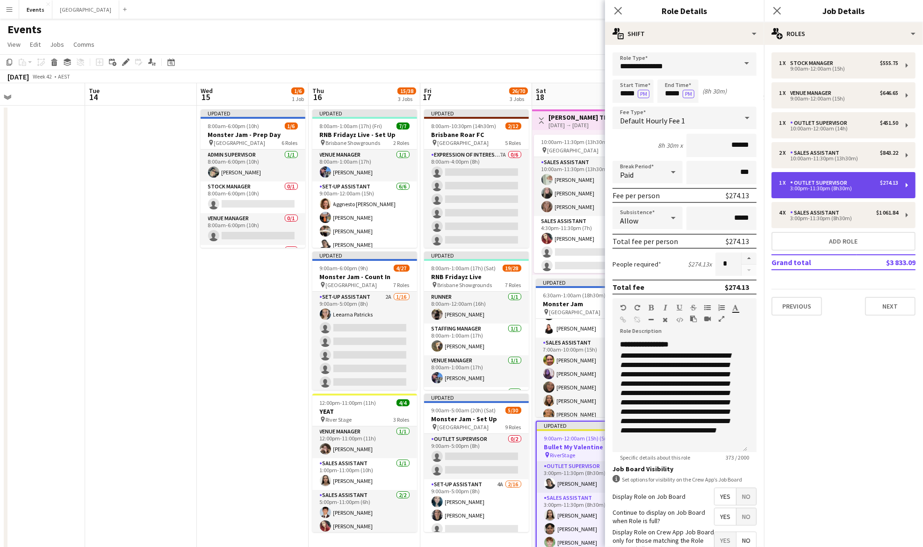
type input "**********"
type input "*****"
type input "******"
type input "****"
type input "*"
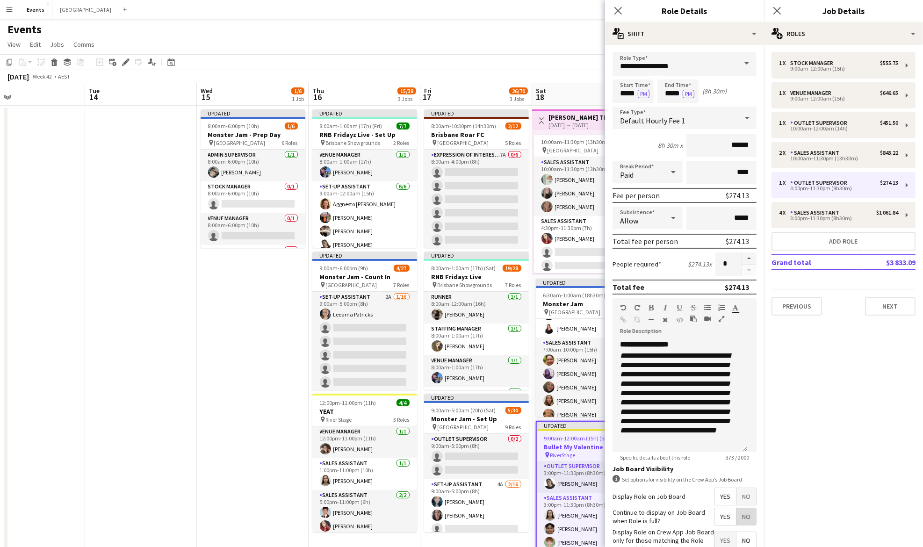
click at [739, 516] on span "No" at bounding box center [746, 516] width 20 height 17
click at [858, 216] on div "3:00pm-11:30pm (8h30m)" at bounding box center [838, 218] width 119 height 5
type input "**********"
type input "******"
type input "*"
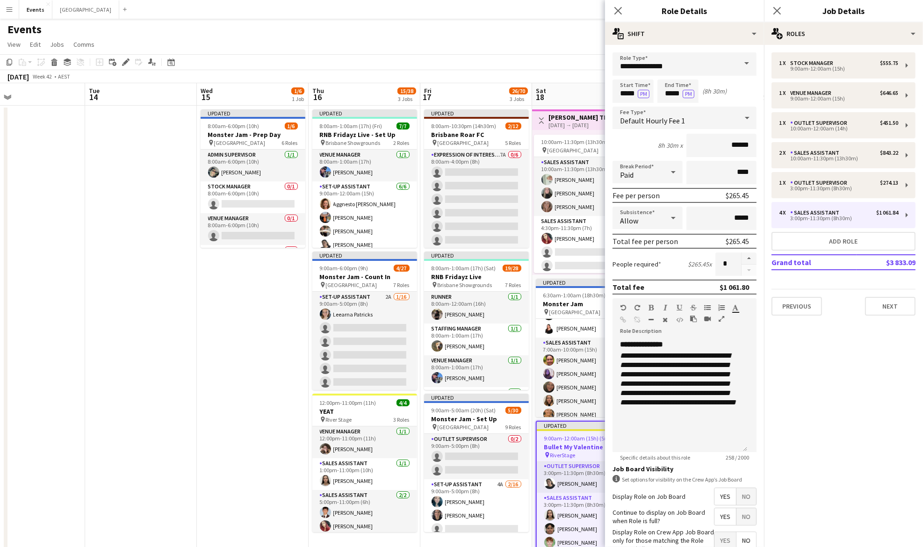
click at [739, 516] on span "No" at bounding box center [746, 516] width 20 height 17
click at [251, 360] on app-date-cell "Updated 8:00am-6:00pm (10h) 1/6 Monster Jam - Prep Day pin Cbus Super Stadium 6…" at bounding box center [253, 342] width 112 height 472
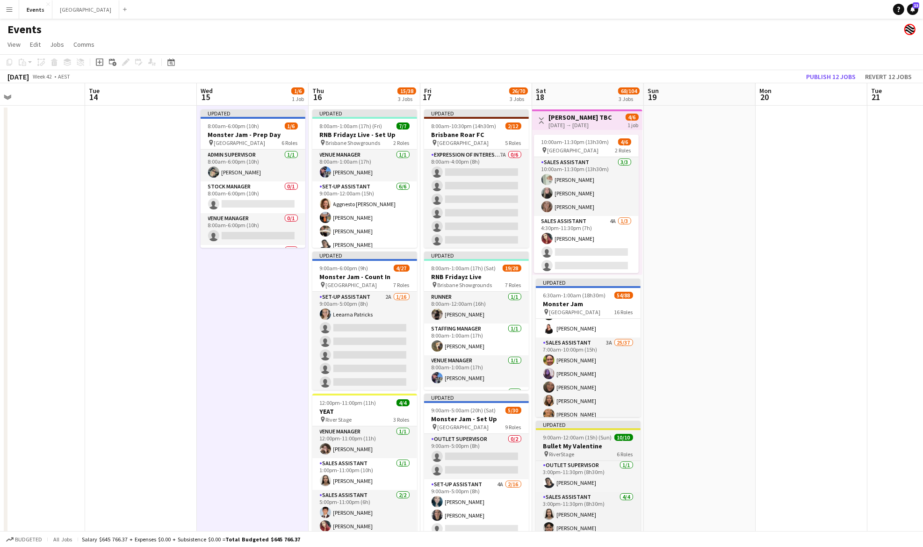
click at [580, 434] on span "9:00am-12:00am (15h) (Sun)" at bounding box center [577, 437] width 69 height 7
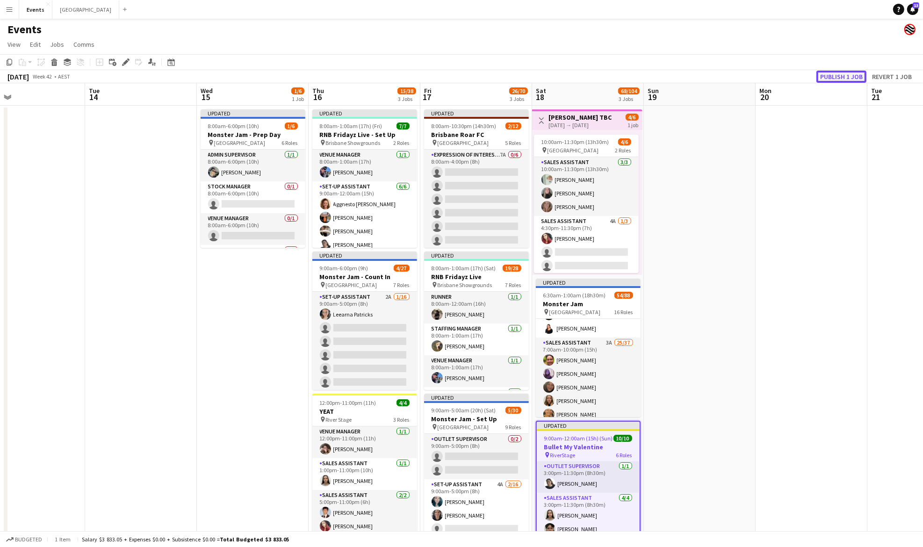
click at [856, 72] on button "Publish 1 job" at bounding box center [841, 77] width 50 height 12
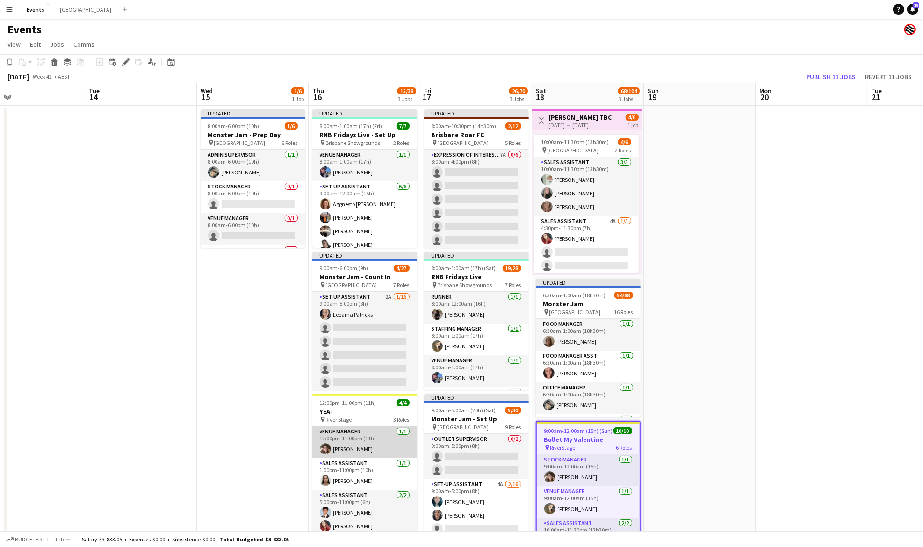
click at [357, 442] on app-card-role "Venue Manager [DATE] 12:00pm-11:00pm (11h) [PERSON_NAME]" at bounding box center [364, 442] width 105 height 32
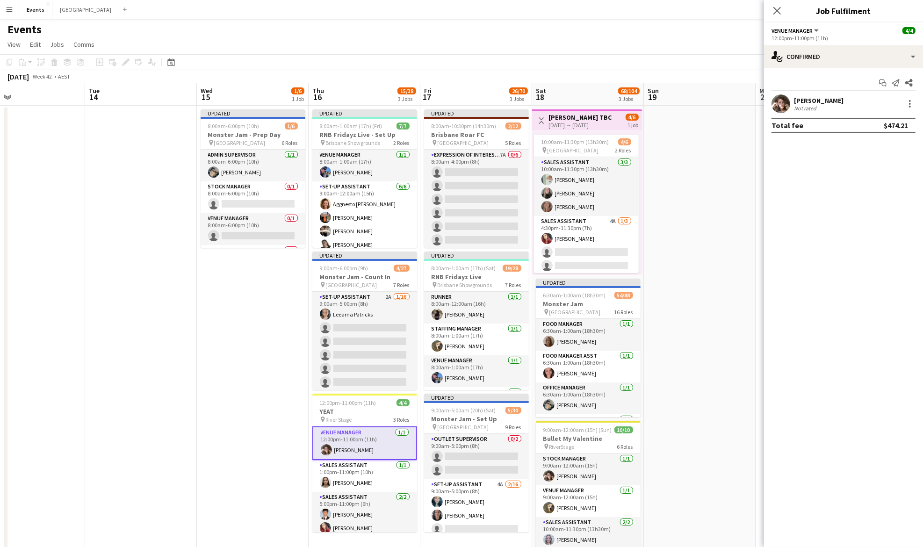
click at [818, 99] on div "[PERSON_NAME]" at bounding box center [819, 100] width 50 height 8
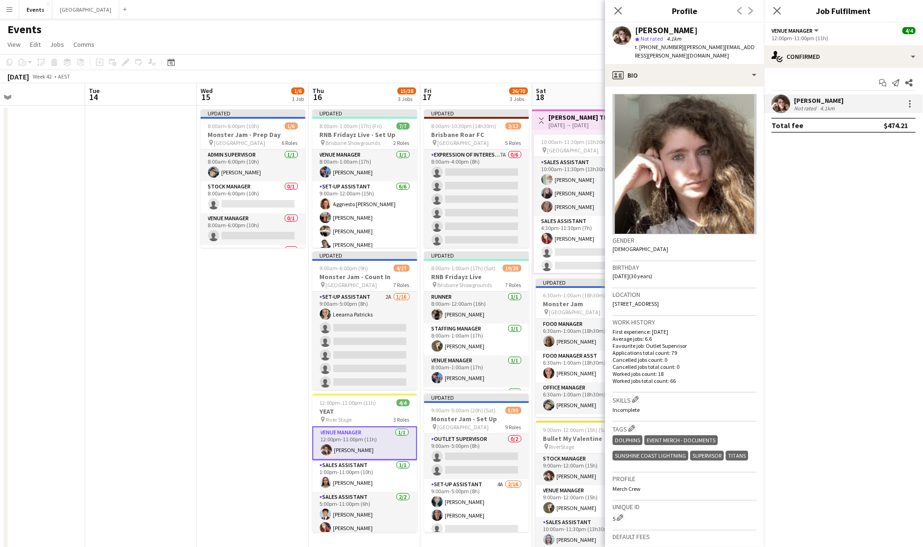
click at [200, 334] on app-date-cell "Updated 8:00am-6:00pm (10h) 1/6 Monster Jam - Prep Day pin Cbus Super Stadium 6…" at bounding box center [253, 342] width 112 height 472
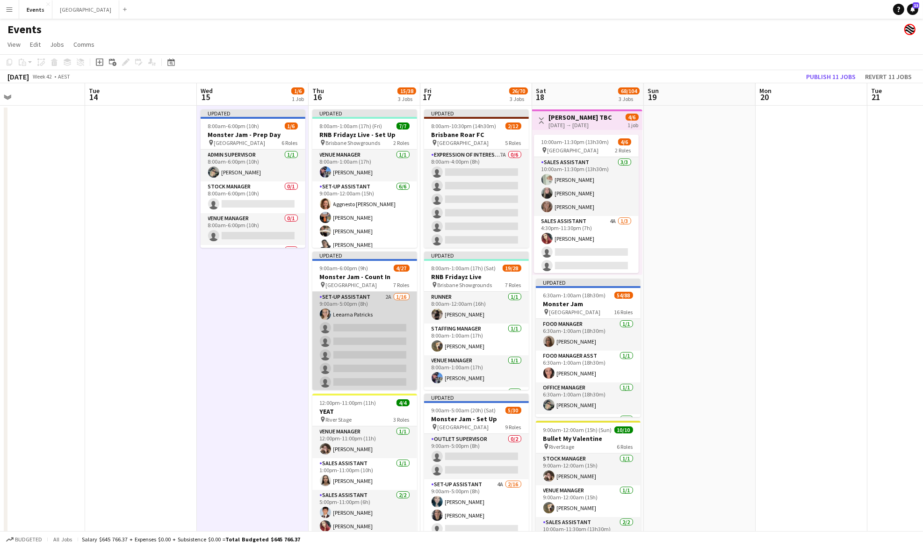
click at [371, 315] on app-card-role "Set-up Assistant 2A [DATE] 9:00am-5:00pm (8h) Leearna Patricks single-neutral-a…" at bounding box center [364, 409] width 105 height 235
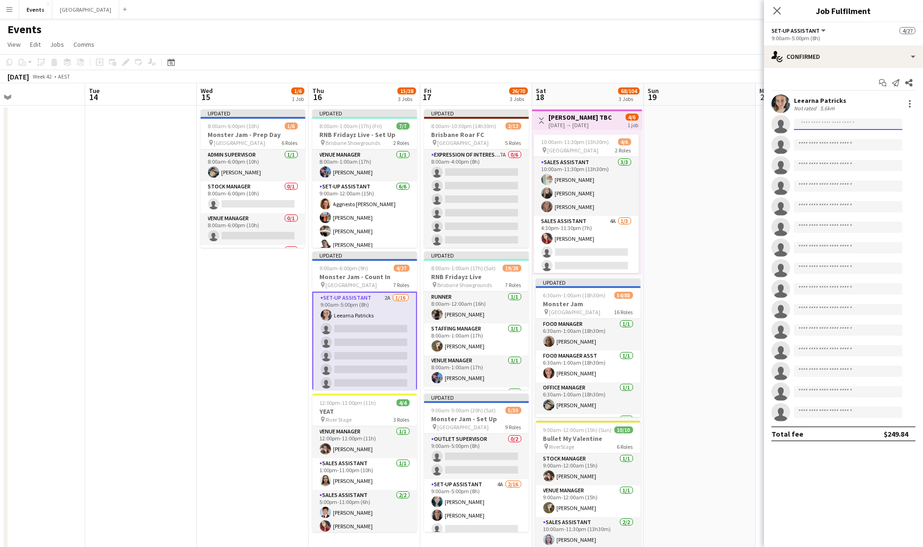
click at [815, 122] on input at bounding box center [848, 124] width 108 height 11
type input "******"
click at [831, 142] on span "[EMAIL_ADDRESS][DOMAIN_NAME]" at bounding box center [847, 145] width 93 height 7
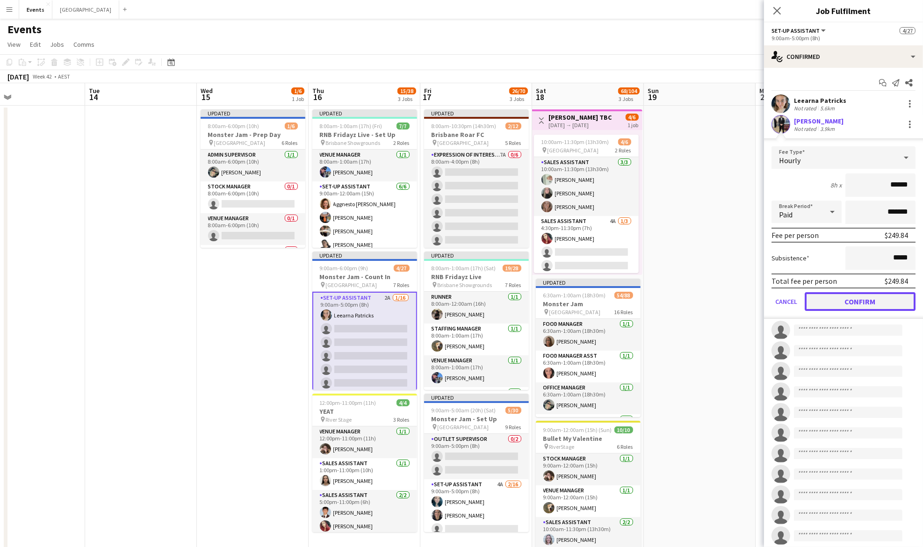
click at [866, 297] on button "Confirm" at bounding box center [860, 301] width 111 height 19
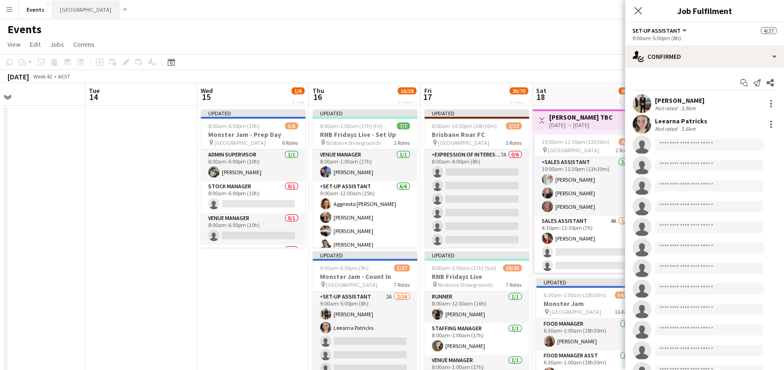
click at [63, 15] on button "Sydney Close" at bounding box center [85, 9] width 67 height 18
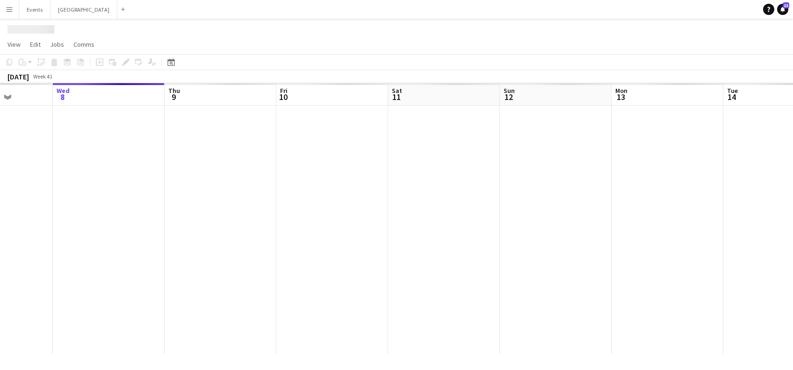
drag, startPoint x: 79, startPoint y: 217, endPoint x: 467, endPoint y: 245, distance: 390.0
click at [467, 245] on app-calendar-viewport "Sun 5 Mon 6 Tue 7 Wed 8 Thu 9 Fri 10 Sat 11 Sun 12 Mon 13 Tue 14 Wed 15 Thu 16 …" at bounding box center [396, 218] width 793 height 271
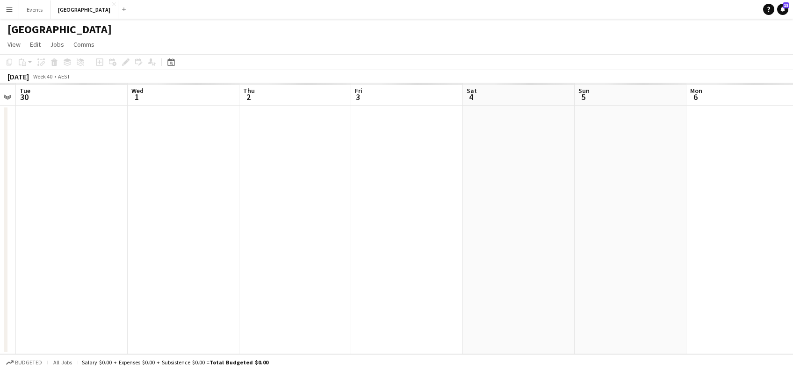
drag, startPoint x: 288, startPoint y: 242, endPoint x: 80, endPoint y: 259, distance: 208.7
click at [484, 249] on app-calendar-viewport "Sun 28 Mon 29 Tue 30 Wed 1 Thu 2 Fri 3 Sat 4 Sun 5 Mon 6 Tue 7 Wed 8 Thu 9 Fri …" at bounding box center [396, 218] width 793 height 271
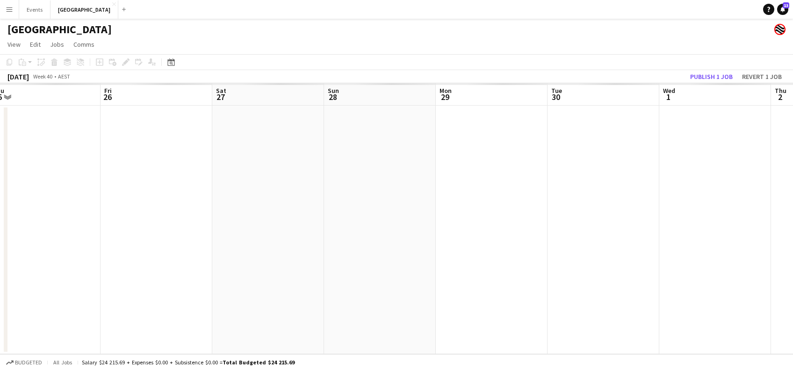
drag, startPoint x: 66, startPoint y: 257, endPoint x: 249, endPoint y: 271, distance: 183.3
click at [626, 268] on app-calendar-viewport "Tue 23 Wed 24 Thu 25 Fri 26 Sat 27 Sun 28 Mon 29 Tue 30 Wed 1 Thu 2 Fri 3 Sat 4…" at bounding box center [396, 218] width 793 height 271
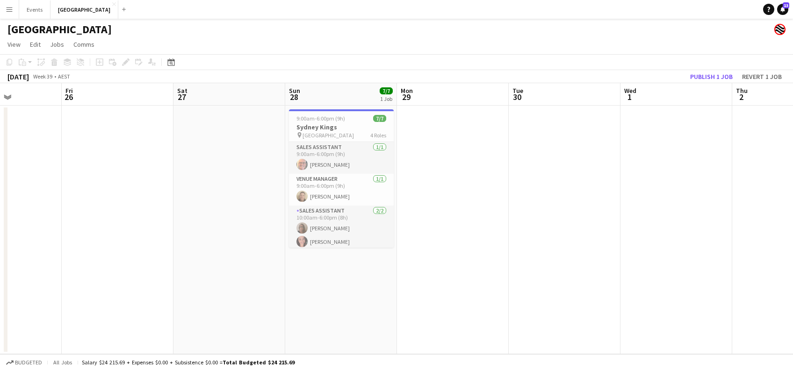
scroll to position [0, 324]
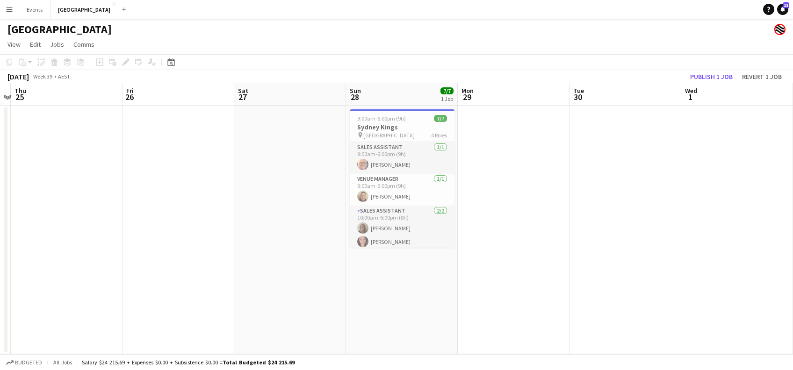
drag, startPoint x: 438, startPoint y: 255, endPoint x: 92, endPoint y: 217, distance: 348.5
click at [92, 217] on app-calendar-viewport "Mon 22 Tue 23 Wed 24 Thu 25 Fri 26 Sat 27 Sun 28 7/7 1 Job Mon 29 Tue 30 Wed 1 …" at bounding box center [396, 218] width 793 height 271
click at [411, 122] on div "9:00am-6:00pm (9h) 7/7" at bounding box center [402, 118] width 105 height 7
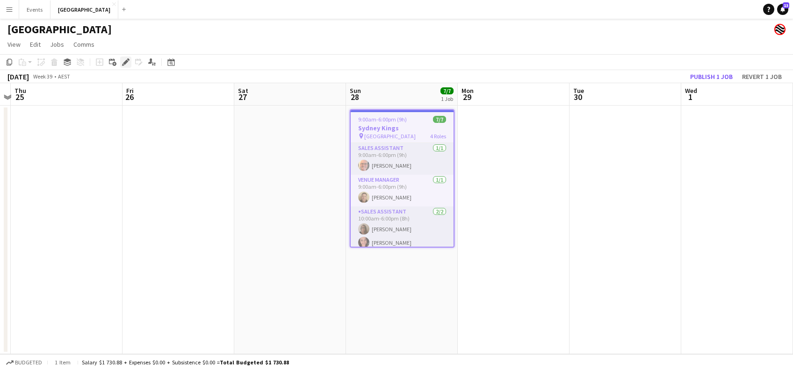
click at [128, 59] on icon at bounding box center [128, 59] width 2 height 2
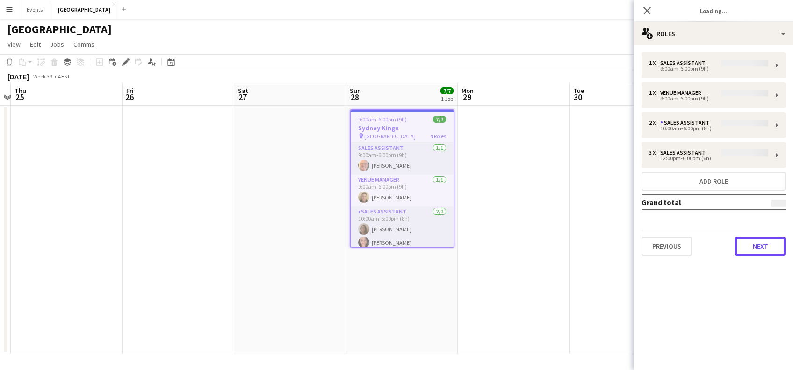
click at [744, 246] on button "Next" at bounding box center [760, 246] width 50 height 19
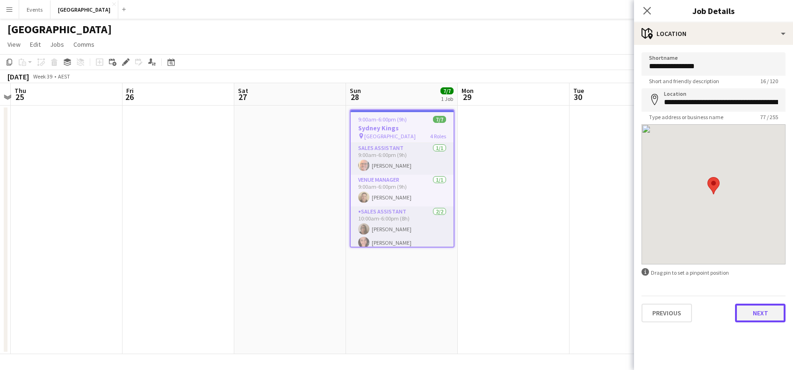
click at [773, 318] on button "Next" at bounding box center [760, 313] width 50 height 19
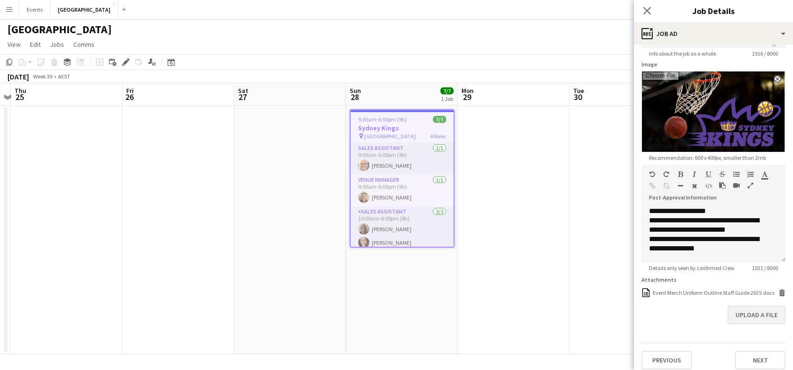
scroll to position [151, 0]
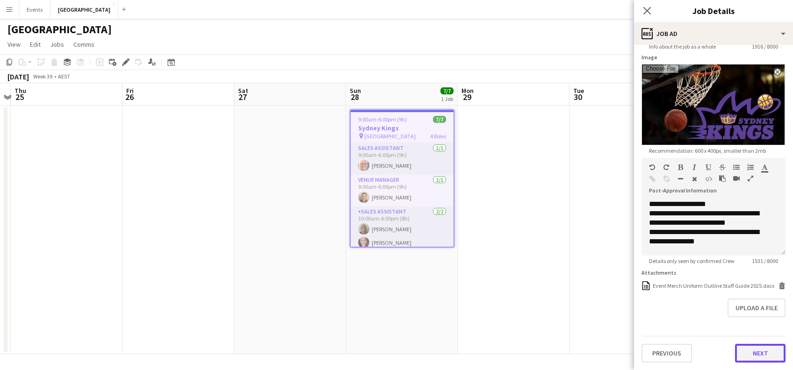
click at [743, 345] on button "Next" at bounding box center [760, 353] width 50 height 19
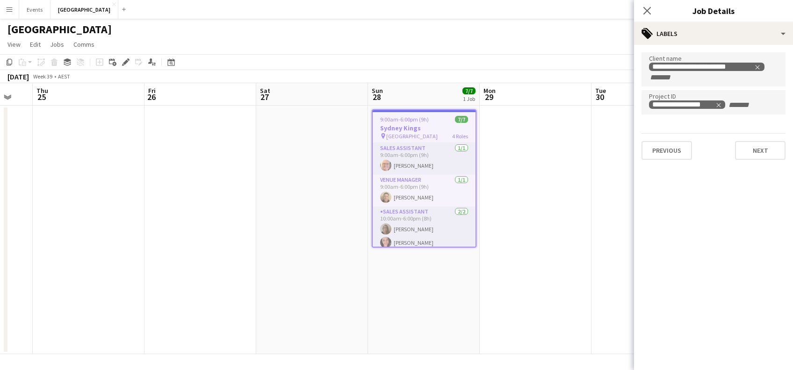
drag, startPoint x: 566, startPoint y: 178, endPoint x: 453, endPoint y: 204, distance: 116.0
click at [317, 208] on app-calendar-viewport "Mon 22 Tue 23 Wed 24 Thu 25 Fri 26 Sat 27 Sun 28 7/7 1 Job Mon 29 Tue 30 Wed 1 …" at bounding box center [396, 218] width 793 height 271
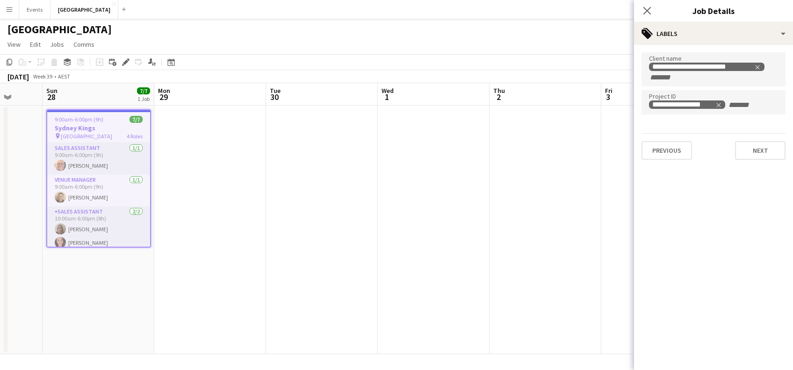
drag, startPoint x: 526, startPoint y: 201, endPoint x: 254, endPoint y: 203, distance: 272.6
click at [247, 201] on app-calendar-viewport "Wed 24 Thu 25 Fri 26 Sat 27 Sun 28 7/7 1 Job Mon 29 Tue 30 Wed 1 Thu 2 Fri 3 Sa…" at bounding box center [396, 218] width 793 height 271
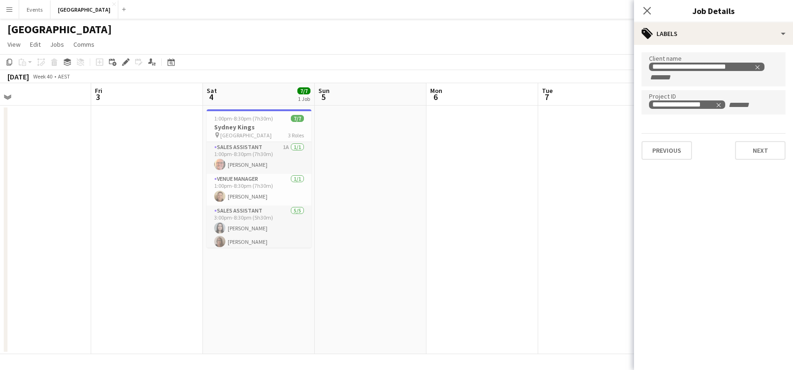
scroll to position [0, 287]
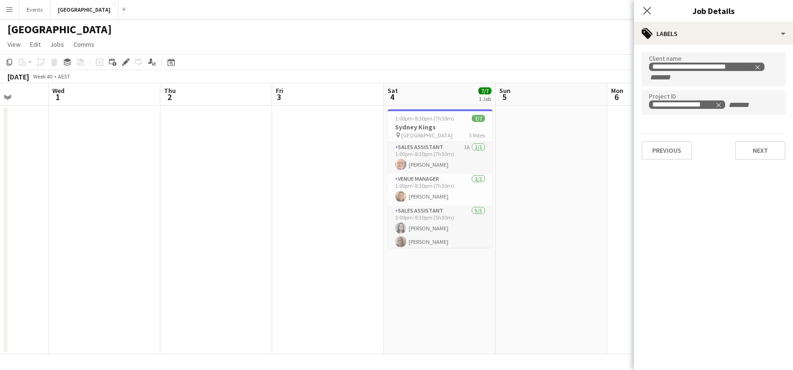
drag, startPoint x: 385, startPoint y: 205, endPoint x: 283, endPoint y: 198, distance: 102.2
click at [283, 198] on app-calendar-viewport "Sun 28 7/7 1 Job Mon 29 Tue 30 Wed 1 Thu 2 Fri 3 Sat 4 7/7 1 Job Sun 5 Mon 6 Tu…" at bounding box center [396, 218] width 793 height 271
click at [421, 127] on h3 "Sydney Kings" at bounding box center [440, 127] width 105 height 8
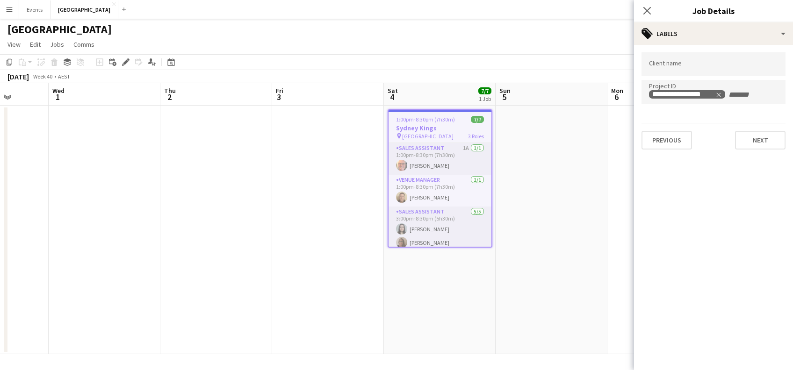
click at [687, 63] on input "Type to search client labels..." at bounding box center [713, 64] width 129 height 8
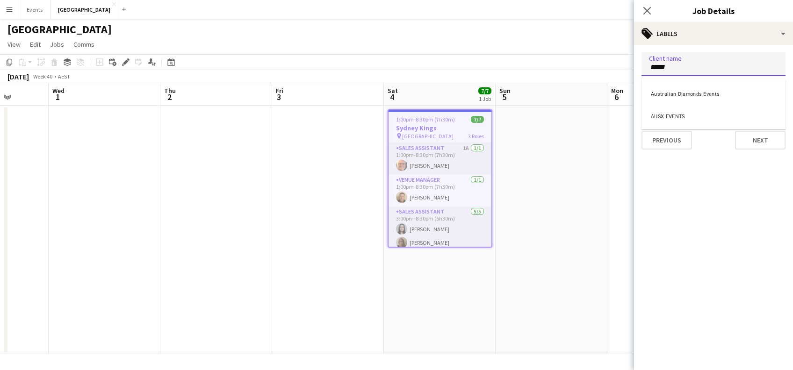
type input "*****"
click at [722, 90] on div "Australian Diamonds Events" at bounding box center [713, 93] width 144 height 22
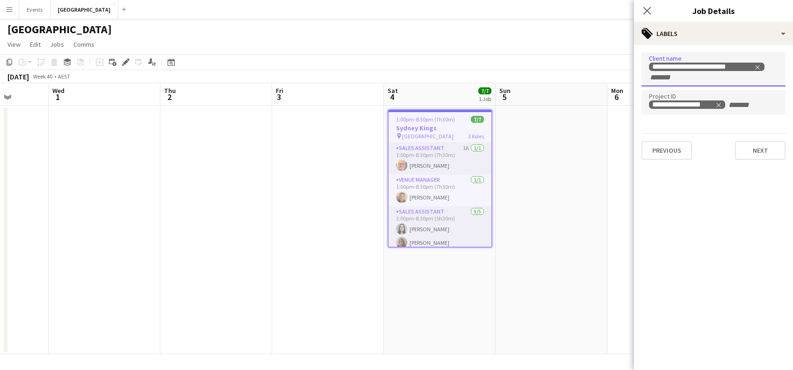
click at [597, 191] on app-date-cell at bounding box center [552, 230] width 112 height 249
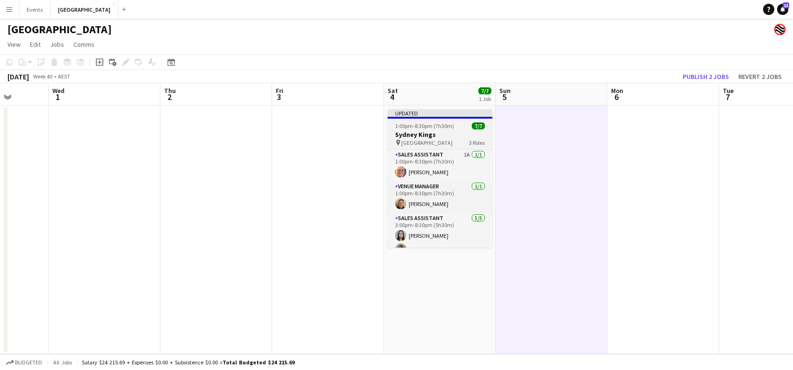
click at [428, 113] on div "Updated" at bounding box center [440, 112] width 105 height 7
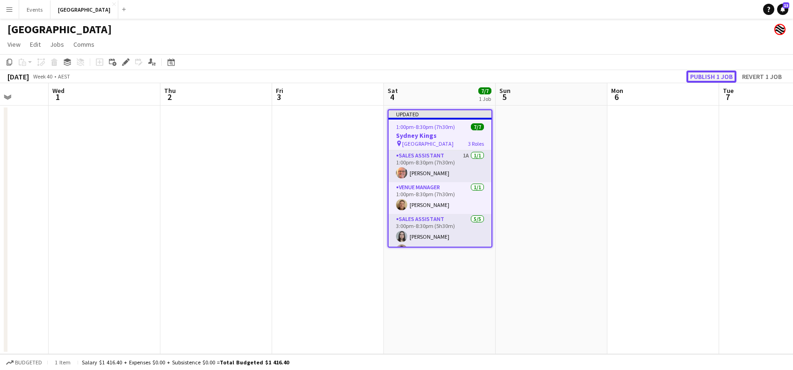
click at [725, 77] on button "Publish 1 job" at bounding box center [711, 77] width 50 height 12
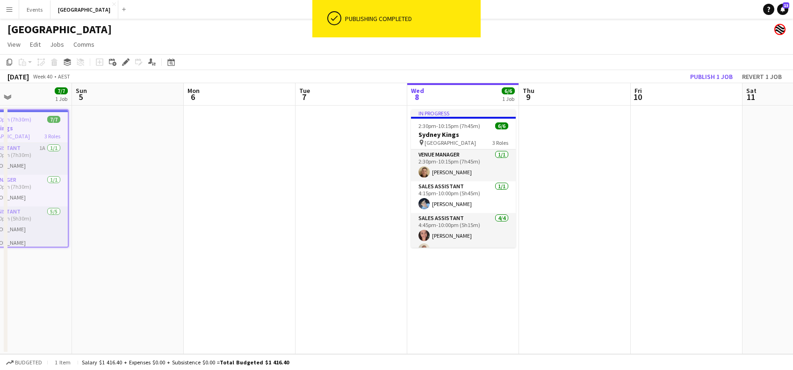
scroll to position [0, 264]
drag, startPoint x: 719, startPoint y: 202, endPoint x: 322, endPoint y: 206, distance: 396.9
click at [322, 206] on app-calendar-viewport "Thu 2 Fri 3 Sat 4 7/7 1 Job Sun 5 Mon 6 Tue 7 Wed 8 6/6 1 Job Thu 9 Fri 10 Sat …" at bounding box center [396, 218] width 793 height 271
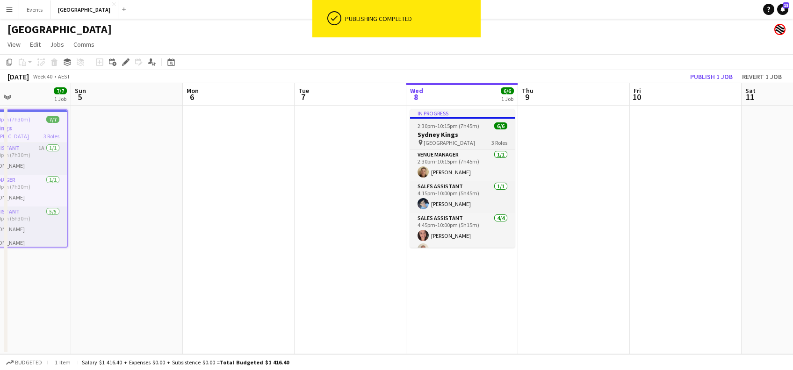
click at [457, 127] on span "2:30pm-10:15pm (7h45m)" at bounding box center [448, 125] width 62 height 7
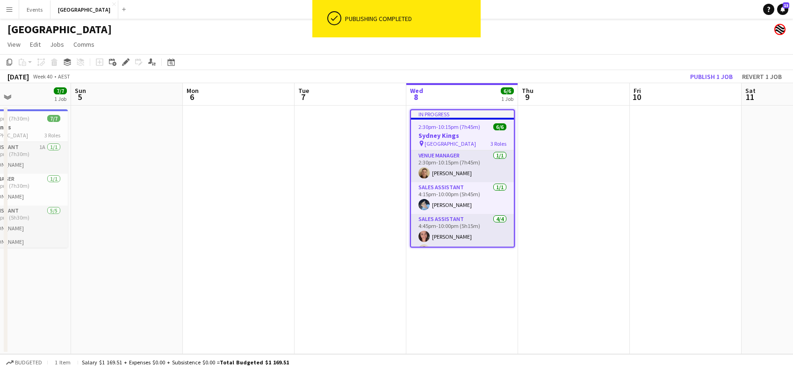
click at [133, 59] on div "Add job Add linked Job Edit Edit linked Job Applicants" at bounding box center [122, 62] width 72 height 11
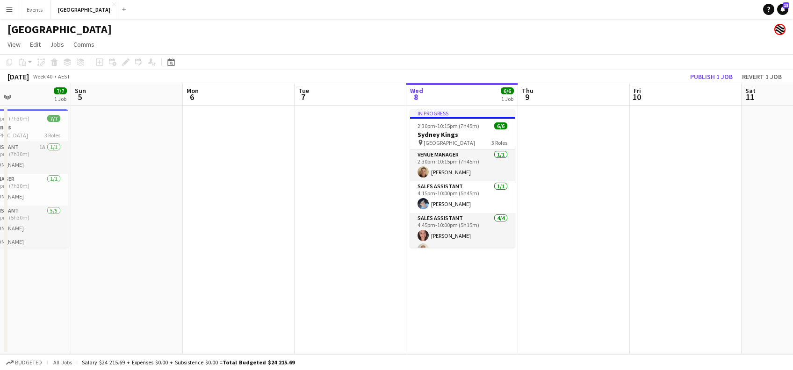
drag, startPoint x: 465, startPoint y: 134, endPoint x: 213, endPoint y: 77, distance: 258.0
click at [462, 133] on app-calendar-viewport "Thu 2 Fri 3 Sat 4 7/7 1 Job Sun 5 Mon 6 Tue 7 Wed 8 6/6 1 Job Thu 9 Fri 10 Sat …" at bounding box center [396, 218] width 793 height 271
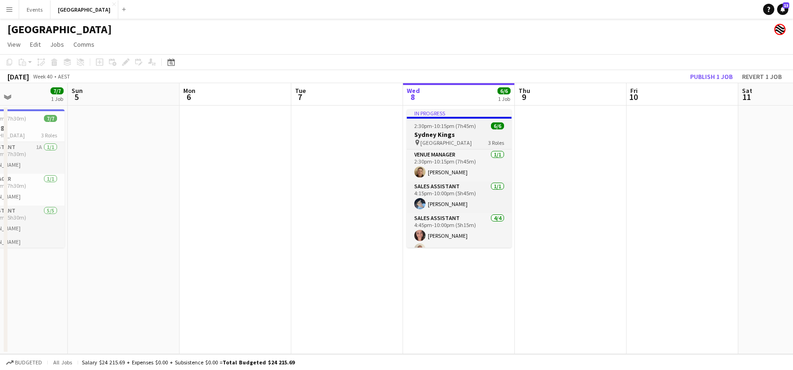
click at [437, 128] on span "2:30pm-10:15pm (7h45m)" at bounding box center [445, 125] width 62 height 7
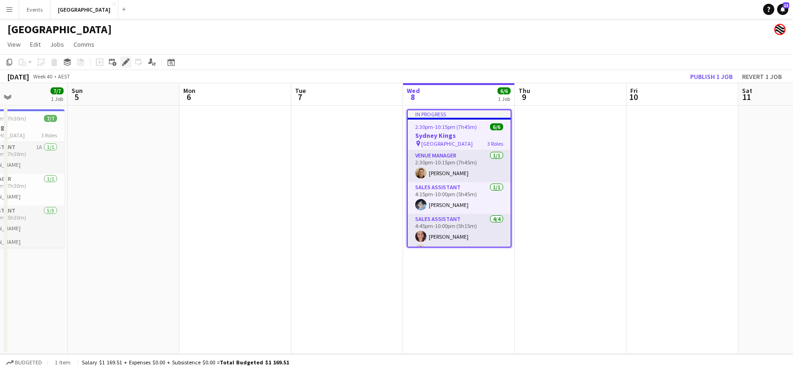
click at [127, 64] on icon "Edit" at bounding box center [125, 61] width 7 height 7
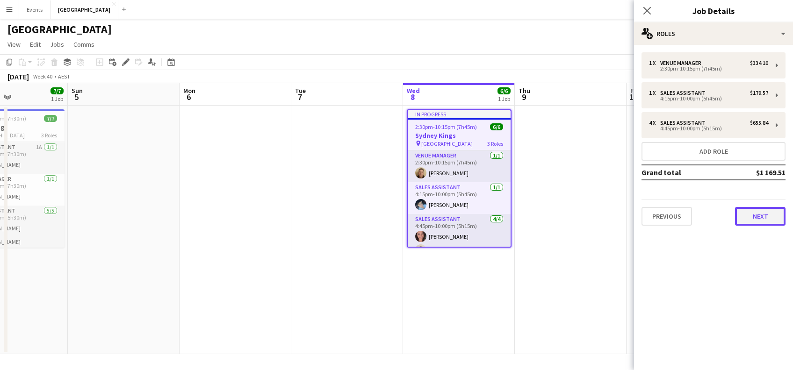
click at [748, 208] on button "Next" at bounding box center [760, 216] width 50 height 19
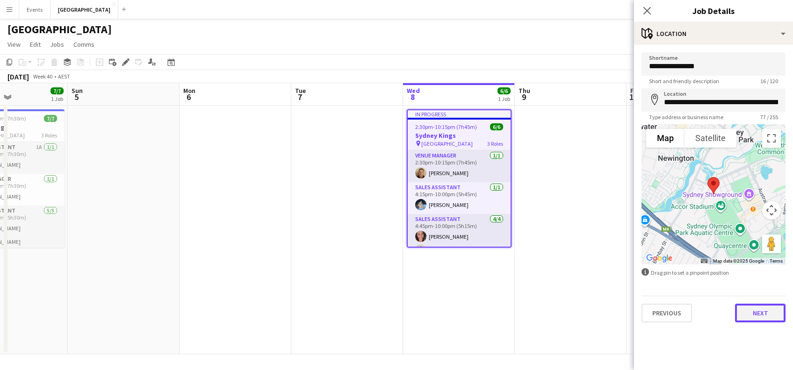
click at [762, 317] on button "Next" at bounding box center [760, 313] width 50 height 19
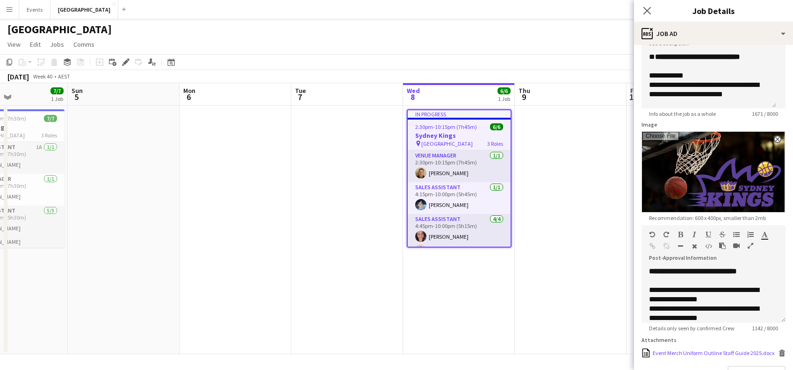
scroll to position [151, 0]
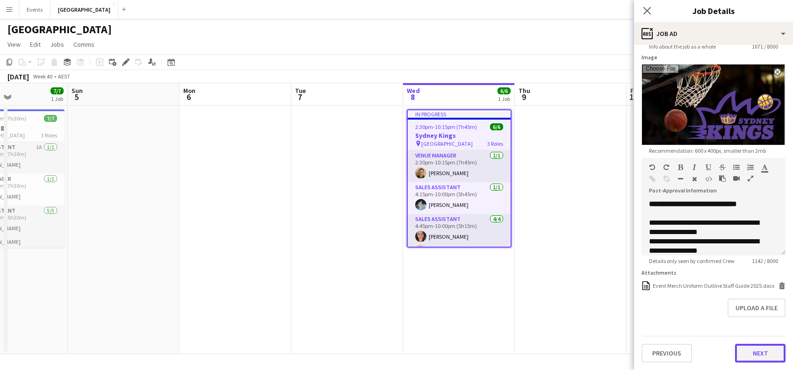
click at [755, 357] on button "Next" at bounding box center [760, 353] width 50 height 19
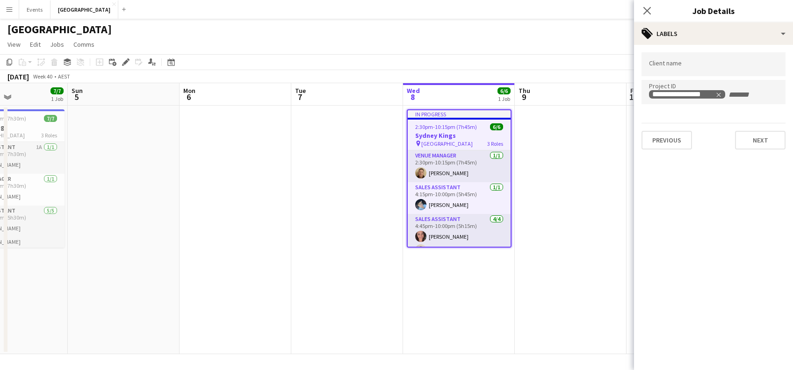
click at [692, 69] on div at bounding box center [713, 64] width 144 height 24
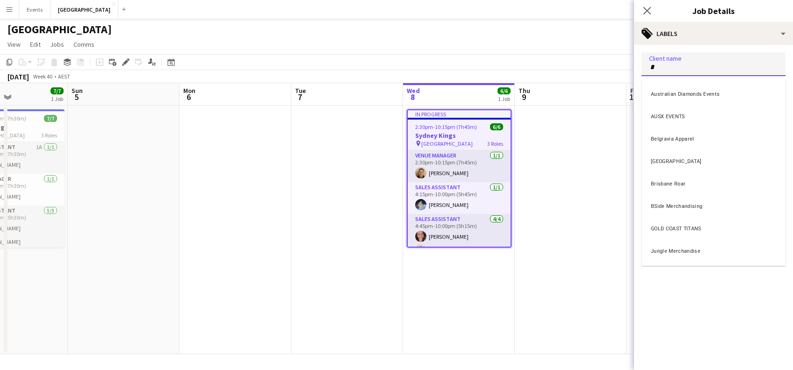
type input "*"
click at [703, 96] on div "Australian Diamonds Events" at bounding box center [713, 93] width 144 height 22
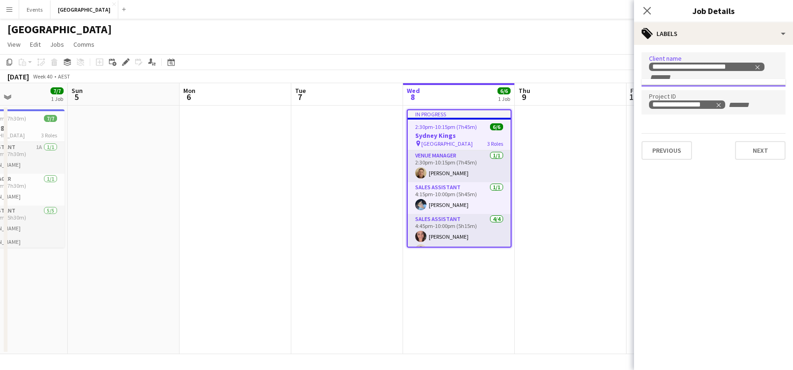
click at [576, 165] on app-date-cell at bounding box center [571, 230] width 112 height 249
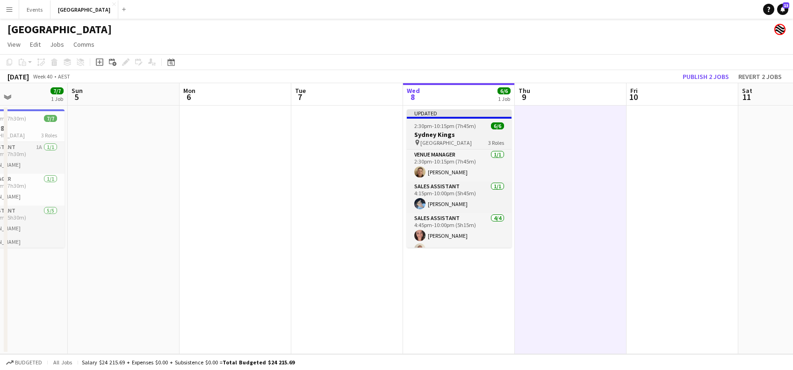
click at [467, 125] on span "2:30pm-10:15pm (7h45m)" at bounding box center [445, 125] width 62 height 7
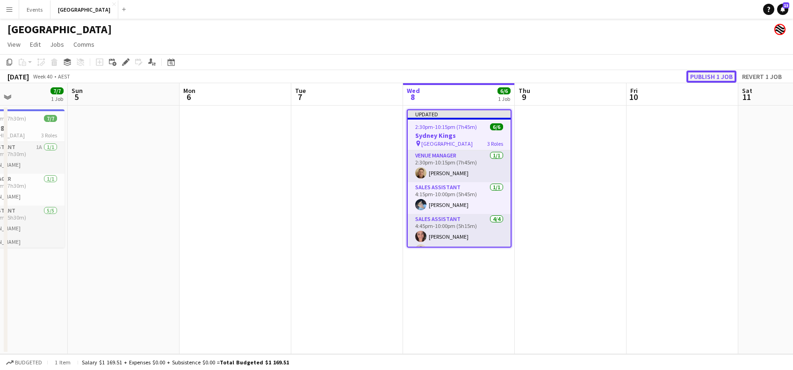
click at [713, 71] on button "Publish 1 job" at bounding box center [711, 77] width 50 height 12
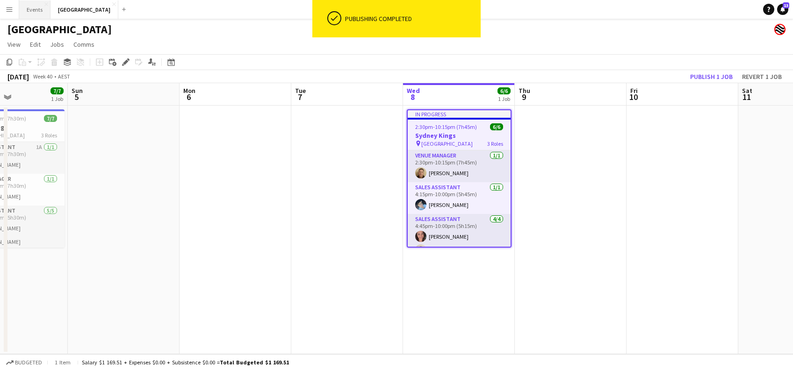
click at [31, 12] on button "Events Close" at bounding box center [34, 9] width 31 height 18
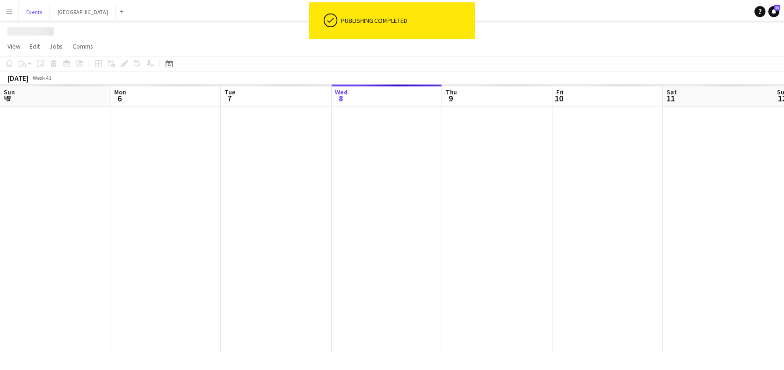
scroll to position [0, 223]
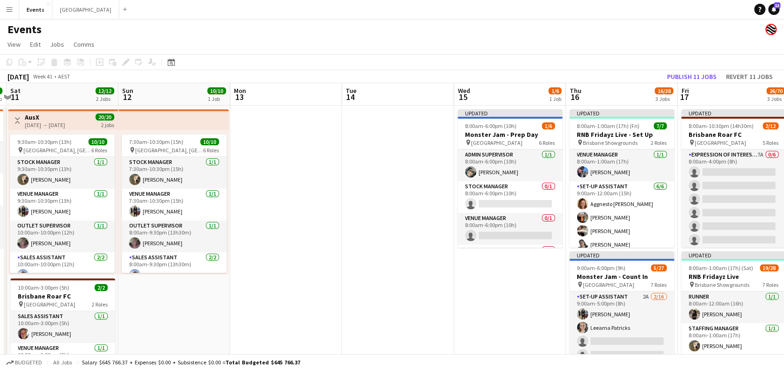
drag, startPoint x: 692, startPoint y: 323, endPoint x: 251, endPoint y: 256, distance: 446.3
click at [245, 255] on app-calendar-viewport "Tue 7 Wed 8 Thu 9 3/3 1 Job Fri 10 6/6 1 Job Sat 11 12/12 2 Jobs Sun 12 10/10 1…" at bounding box center [392, 316] width 784 height 467
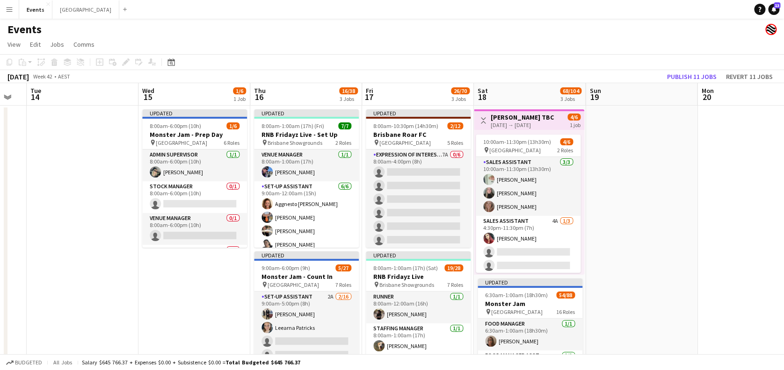
scroll to position [0, 307]
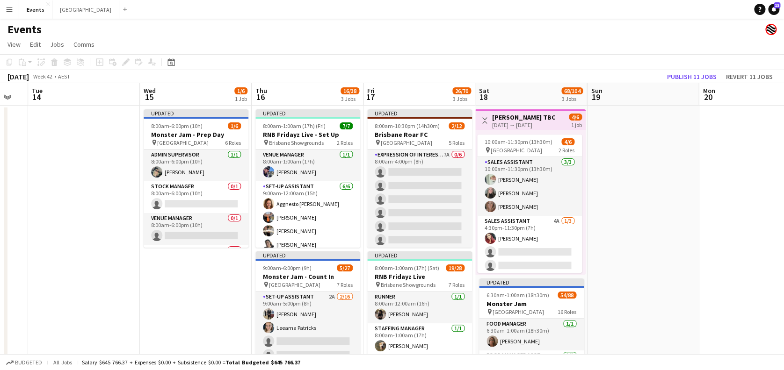
drag, startPoint x: 449, startPoint y: 266, endPoint x: 141, endPoint y: 243, distance: 308.4
click at [141, 243] on app-calendar-viewport "Sat 11 12/12 2 Jobs Sun 12 10/10 1 Job Mon 13 Tue 14 Wed 15 1/6 1 Job Thu 16 16…" at bounding box center [392, 330] width 784 height 495
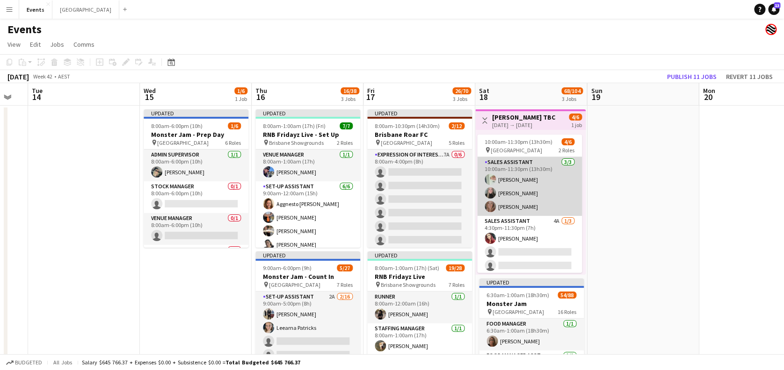
click at [539, 191] on app-card-role "Sales Assistant [DATE] 10:00am-11:30pm (13h30m) [PERSON_NAME] [PERSON_NAME] [PE…" at bounding box center [529, 186] width 105 height 59
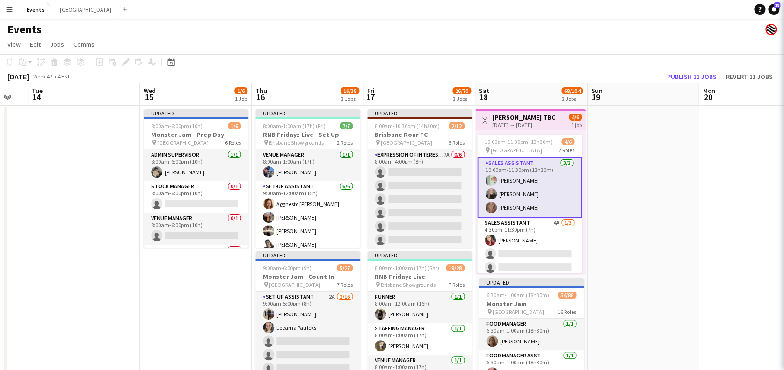
scroll to position [0, 306]
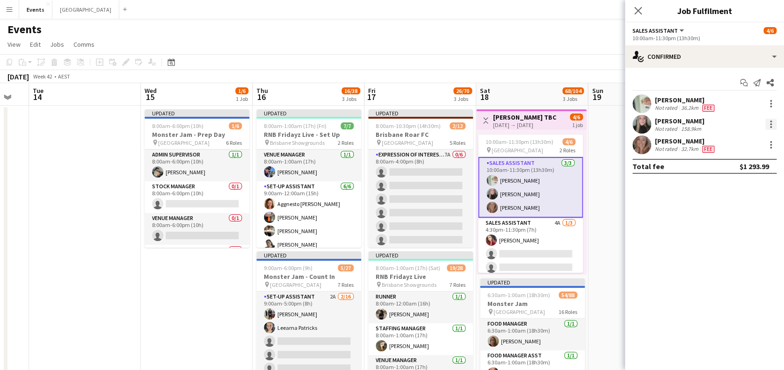
click at [771, 125] on div at bounding box center [770, 124] width 11 height 11
click at [689, 209] on div at bounding box center [392, 185] width 784 height 370
click at [769, 121] on div at bounding box center [770, 122] width 2 height 2
click at [527, 232] on div at bounding box center [392, 185] width 784 height 370
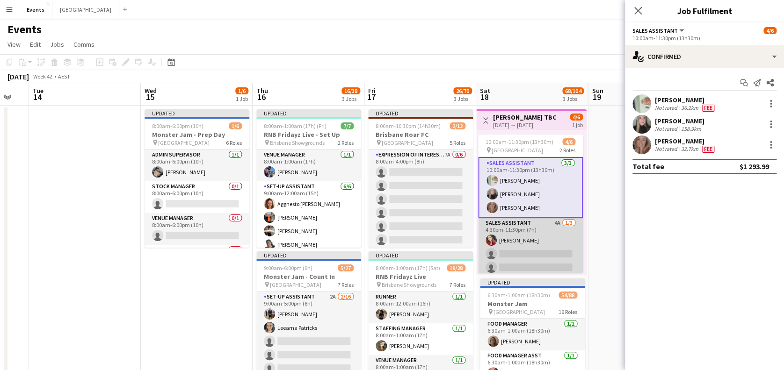
click at [536, 227] on app-card-role "Sales Assistant 4A [DATE] 4:30pm-11:30pm (7h) [PERSON_NAME] single-neutral-acti…" at bounding box center [530, 247] width 105 height 59
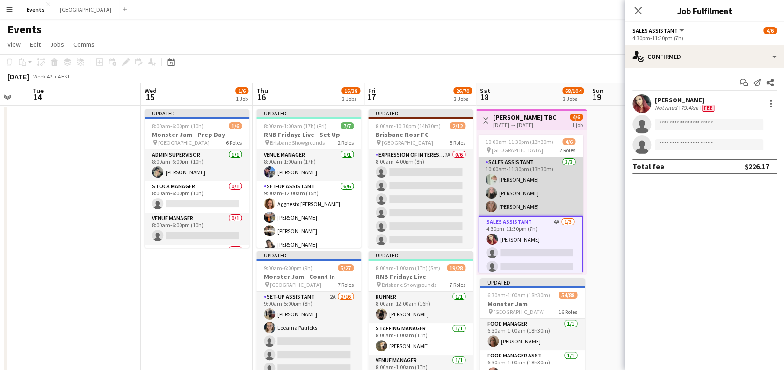
click at [525, 193] on app-card-role "Sales Assistant [DATE] 10:00am-11:30pm (13h30m) [PERSON_NAME] [PERSON_NAME] [PE…" at bounding box center [530, 186] width 105 height 59
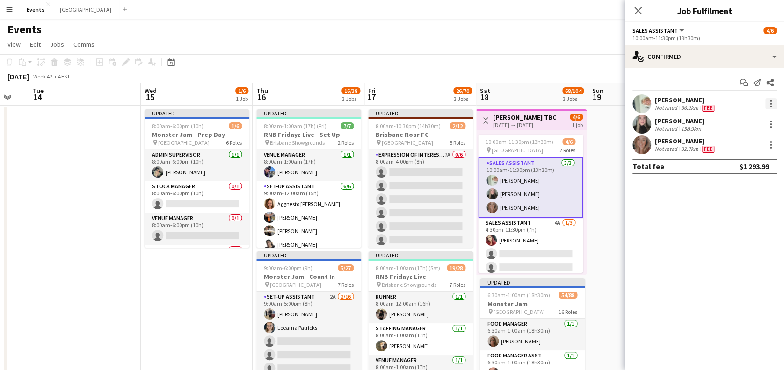
click at [775, 101] on div at bounding box center [770, 103] width 11 height 11
click at [672, 123] on div at bounding box center [392, 185] width 784 height 370
click at [774, 123] on div at bounding box center [770, 124] width 11 height 11
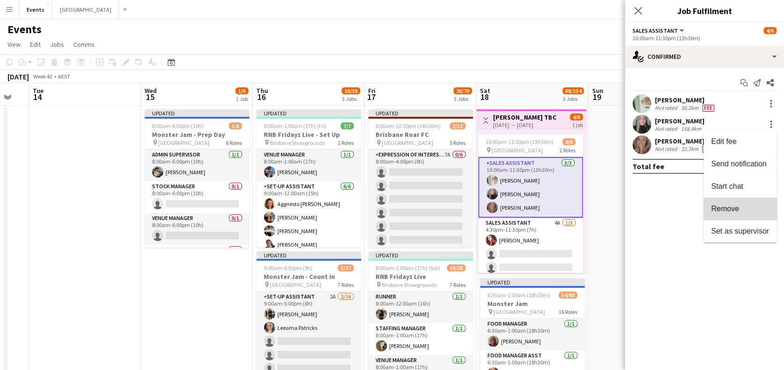
click at [755, 213] on span "Remove" at bounding box center [740, 209] width 58 height 8
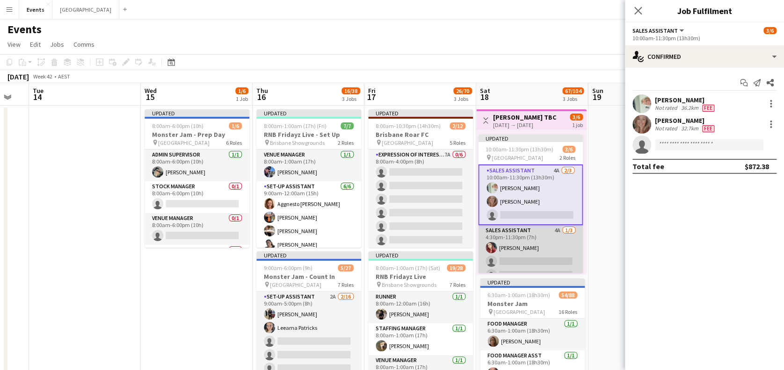
click at [521, 249] on app-card-role "Sales Assistant 4A [DATE] 4:30pm-11:30pm (7h) [PERSON_NAME] single-neutral-acti…" at bounding box center [530, 254] width 105 height 59
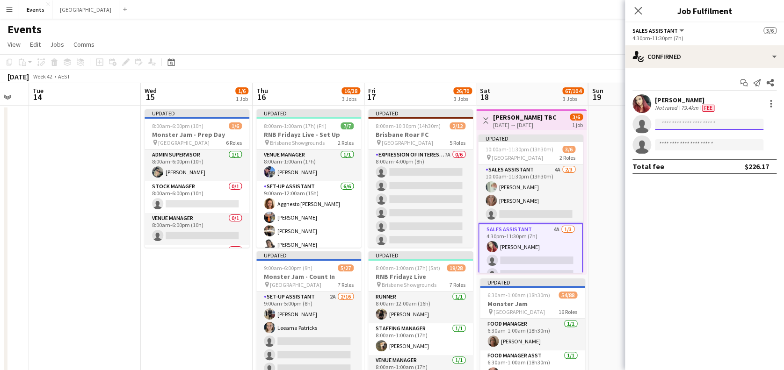
click at [696, 122] on input at bounding box center [708, 124] width 108 height 11
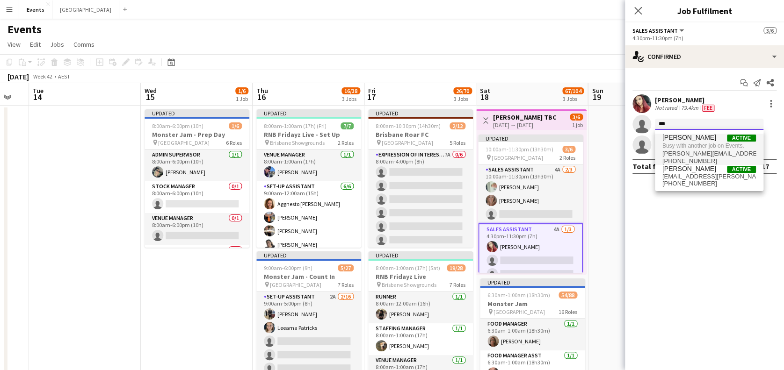
type input "***"
click at [695, 144] on span "Busy with another job on Events." at bounding box center [708, 146] width 93 height 8
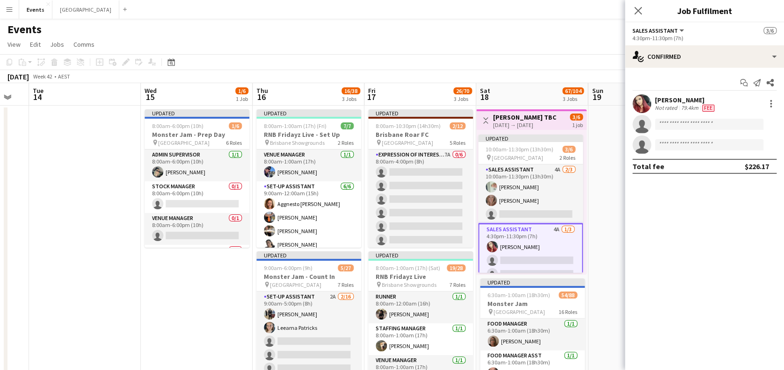
click at [599, 208] on app-date-cell at bounding box center [644, 342] width 112 height 472
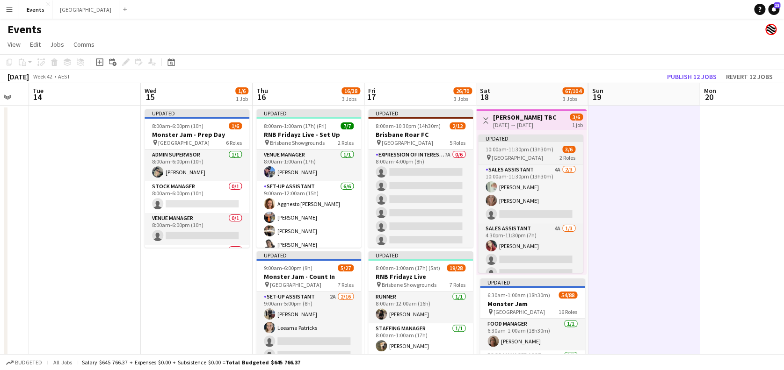
click at [536, 141] on div "Updated" at bounding box center [530, 138] width 105 height 7
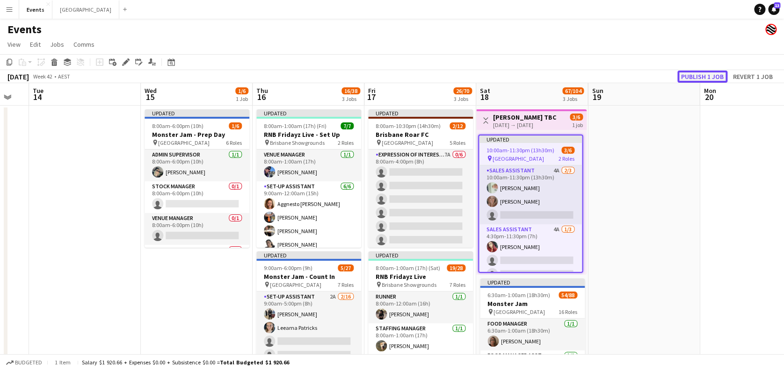
click at [707, 72] on button "Publish 1 job" at bounding box center [702, 77] width 50 height 12
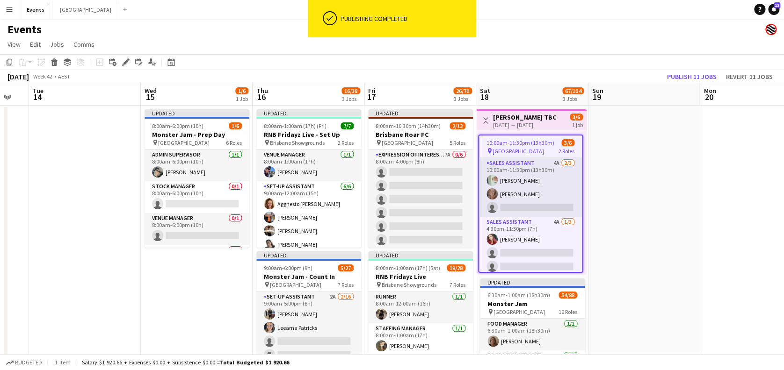
click at [524, 247] on app-card-role "Sales Assistant 4A [DATE] 4:30pm-11:30pm (7h) [PERSON_NAME] single-neutral-acti…" at bounding box center [530, 246] width 103 height 59
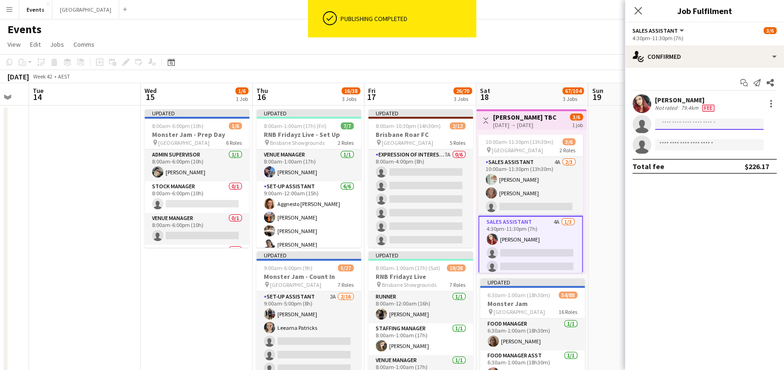
click at [678, 122] on input at bounding box center [708, 124] width 108 height 11
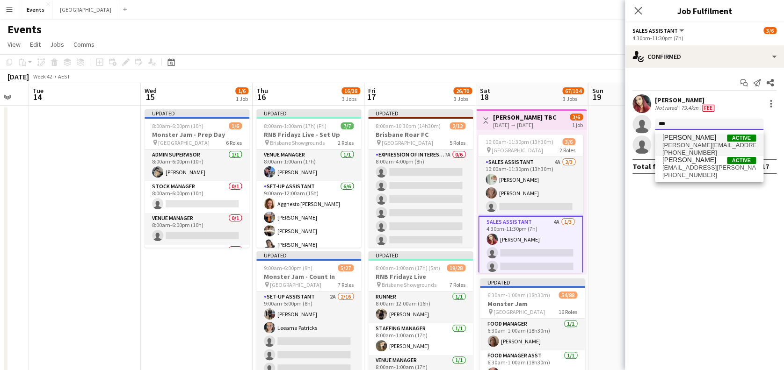
type input "***"
click at [697, 142] on span "[PERSON_NAME][EMAIL_ADDRESS][DOMAIN_NAME]" at bounding box center [708, 145] width 93 height 7
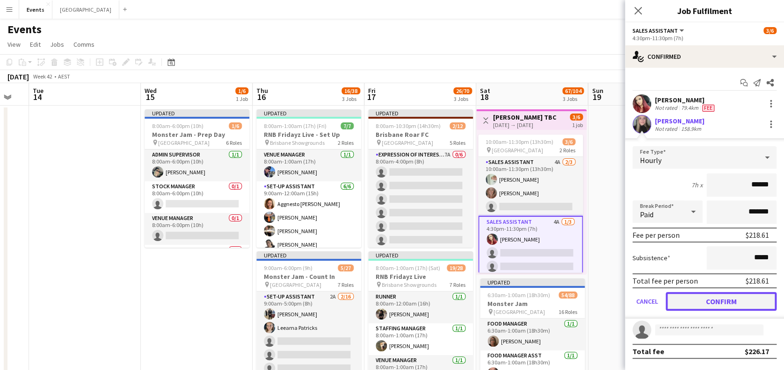
click at [726, 298] on button "Confirm" at bounding box center [720, 301] width 111 height 19
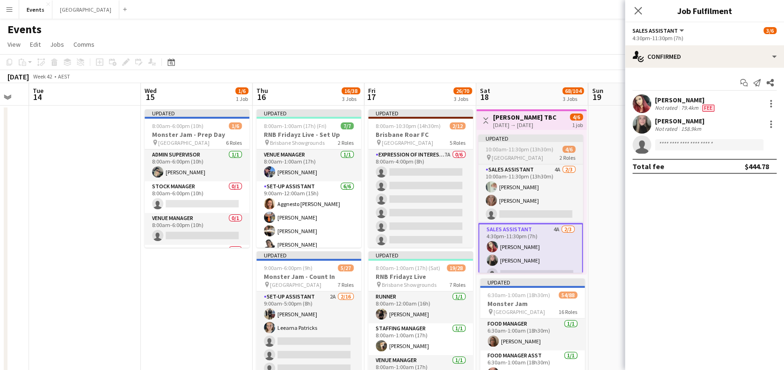
click at [543, 146] on span "10:00am-11:30pm (13h30m)" at bounding box center [519, 149] width 68 height 7
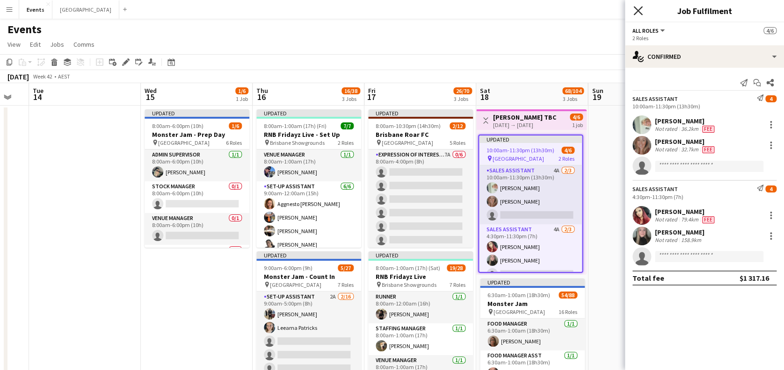
click at [636, 11] on icon "Close pop-in" at bounding box center [637, 10] width 9 height 9
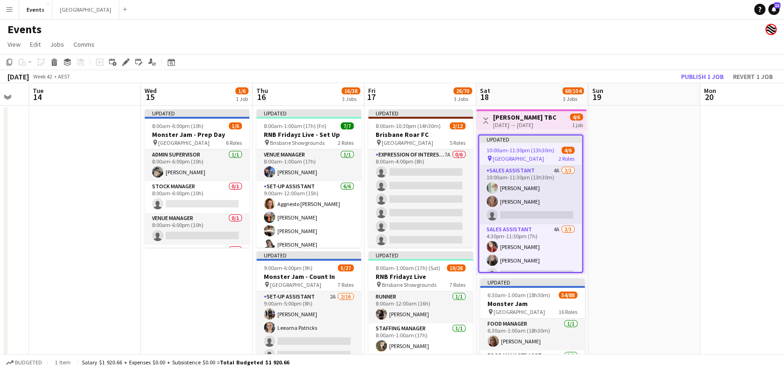
click at [535, 148] on span "10:00am-11:30pm (13h30m)" at bounding box center [520, 150] width 68 height 7
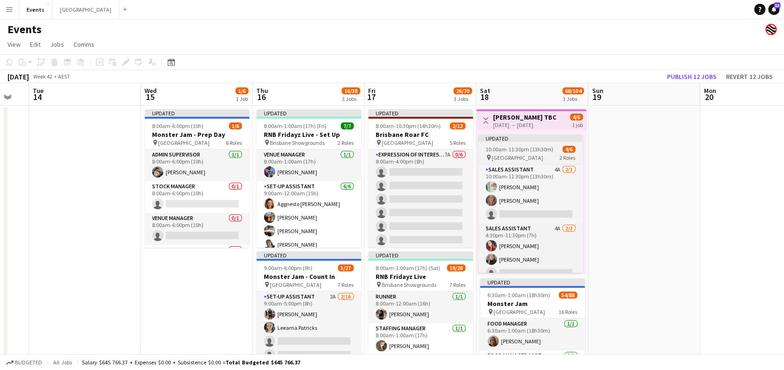
click at [568, 138] on div "Updated" at bounding box center [530, 138] width 105 height 7
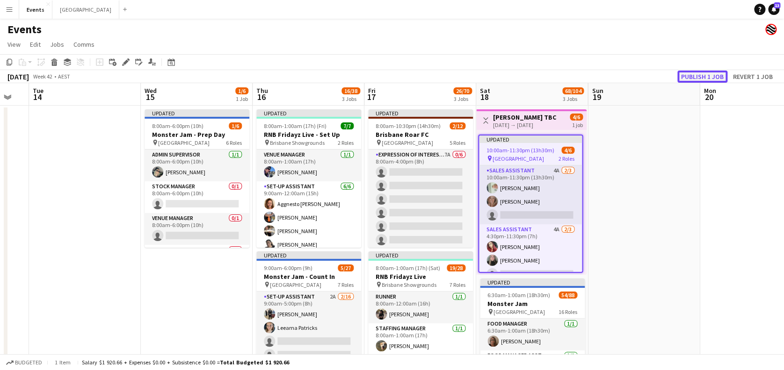
click at [696, 72] on button "Publish 1 job" at bounding box center [702, 77] width 50 height 12
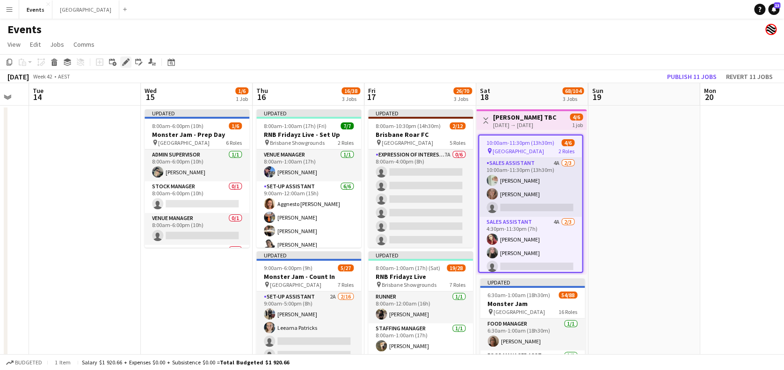
click at [130, 60] on div "Edit" at bounding box center [125, 62] width 11 height 11
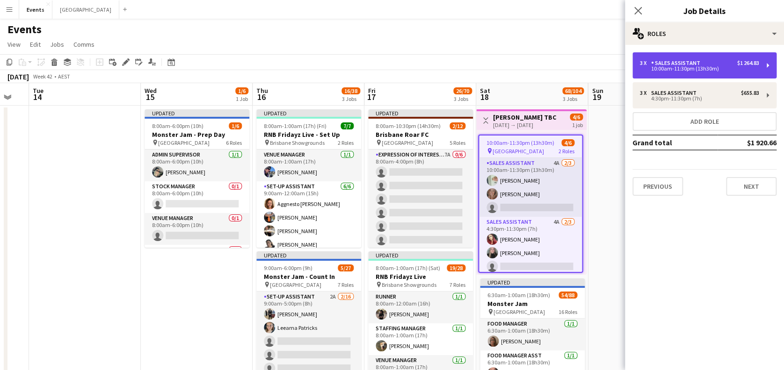
click at [721, 67] on div "10:00am-11:30pm (13h30m)" at bounding box center [699, 68] width 119 height 5
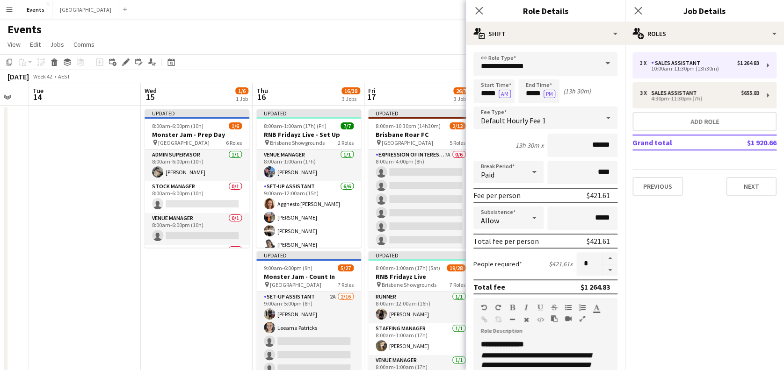
click at [604, 266] on button "button" at bounding box center [609, 271] width 15 height 12
type input "*"
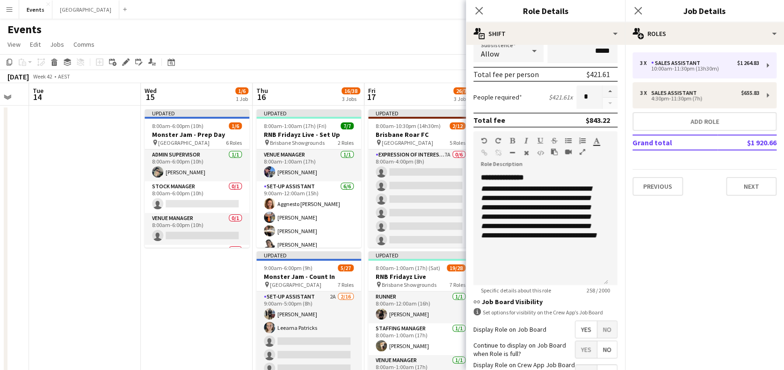
scroll to position [187, 0]
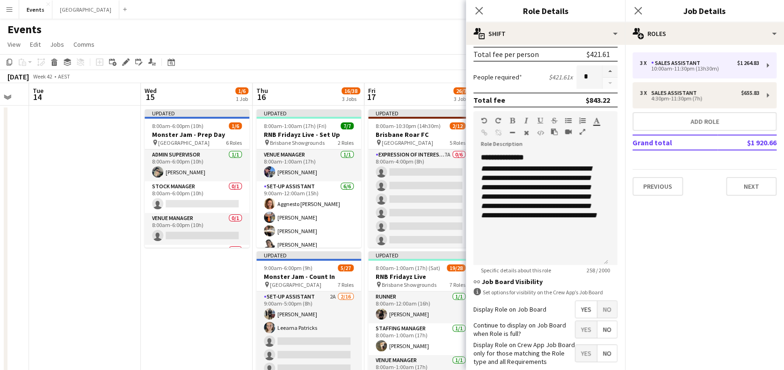
click at [412, 71] on div "[DATE] Week 42 • AEST Publish 11 jobs Revert 11 jobs" at bounding box center [392, 76] width 784 height 13
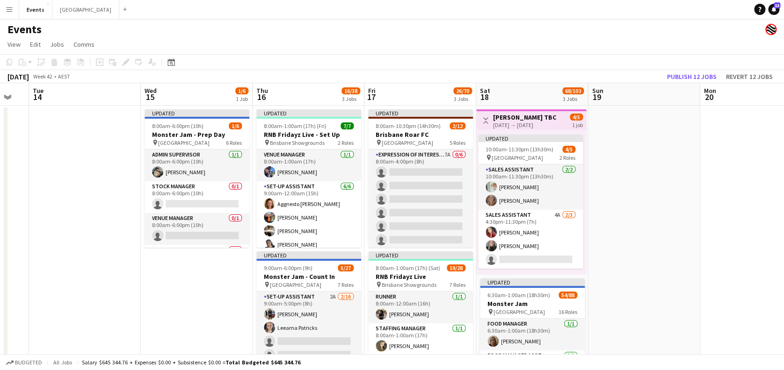
drag, startPoint x: 522, startPoint y: 151, endPoint x: 554, endPoint y: 127, distance: 40.5
click at [526, 146] on app-calendar-viewport "Sat 11 12/12 2 Jobs Sun 12 10/10 1 Job Mon 13 Tue 14 Wed 15 1/6 1 Job Thu 16 16…" at bounding box center [392, 330] width 784 height 495
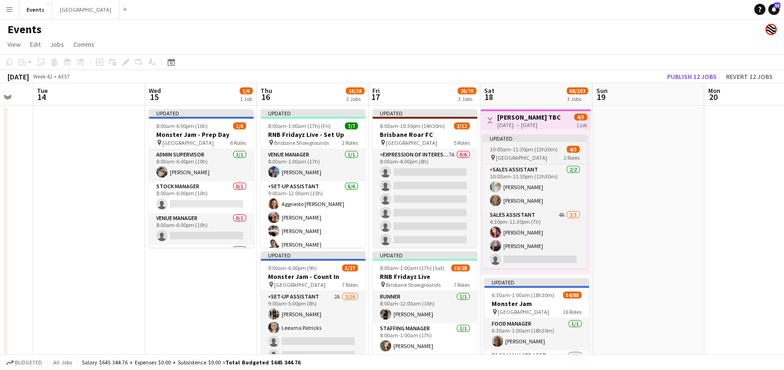
click at [553, 142] on div "Updated" at bounding box center [534, 138] width 105 height 7
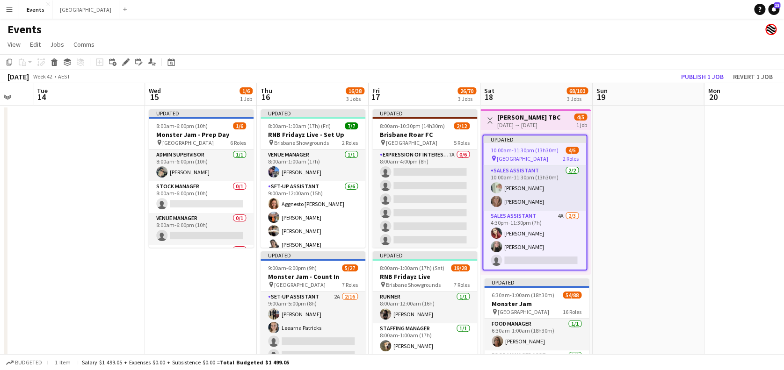
scroll to position [0, 302]
click at [692, 76] on button "Publish 1 job" at bounding box center [702, 77] width 50 height 12
